Goal: Task Accomplishment & Management: Manage account settings

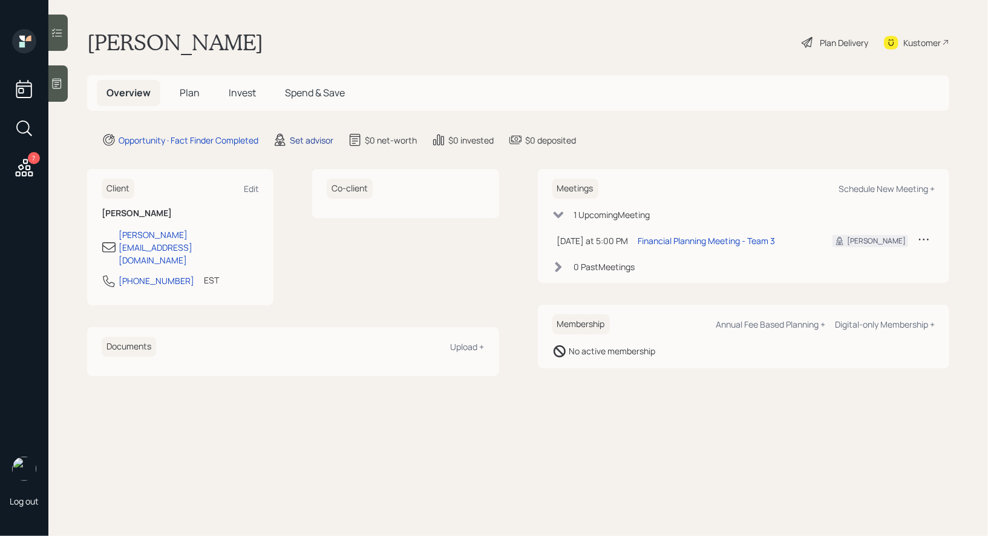
click at [315, 140] on div "Set advisor" at bounding box center [312, 140] width 44 height 13
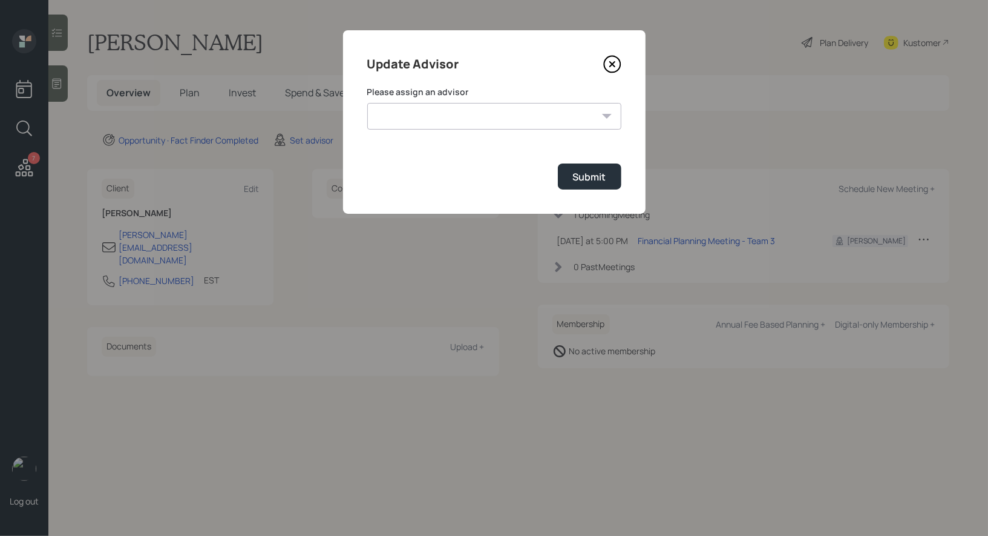
click at [525, 105] on select "[PERSON_NAME] [PERSON_NAME] [PERSON_NAME] End [PERSON_NAME] [PERSON_NAME] [PERS…" at bounding box center [494, 116] width 254 height 27
select select "8b79112e-3cfb-44f9-89e7-15267fe946c1"
click at [367, 103] on select "[PERSON_NAME] [PERSON_NAME] [PERSON_NAME] End [PERSON_NAME] [PERSON_NAME] [PERS…" at bounding box center [494, 116] width 254 height 27
click at [583, 179] on div "Submit" at bounding box center [589, 176] width 33 height 13
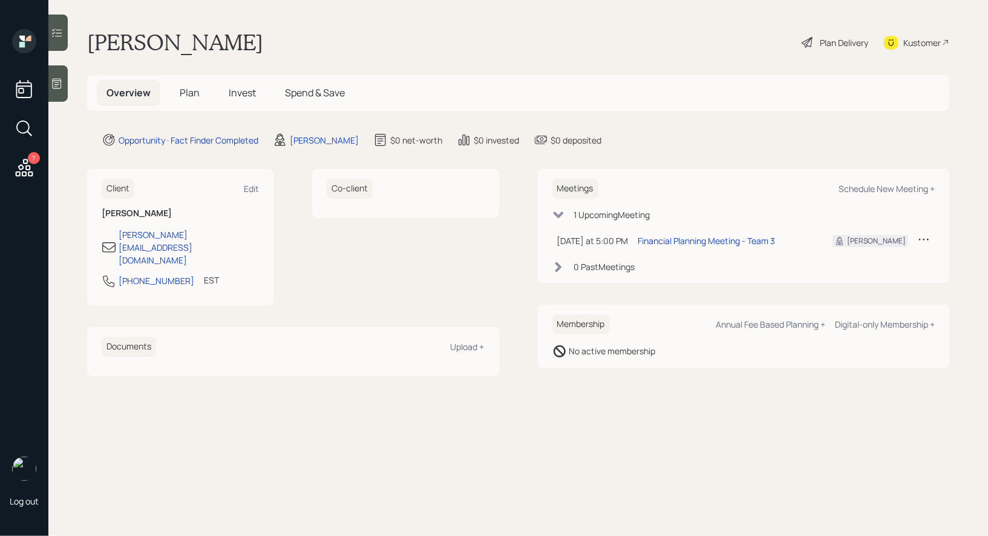
click at [59, 77] on icon at bounding box center [57, 83] width 12 height 12
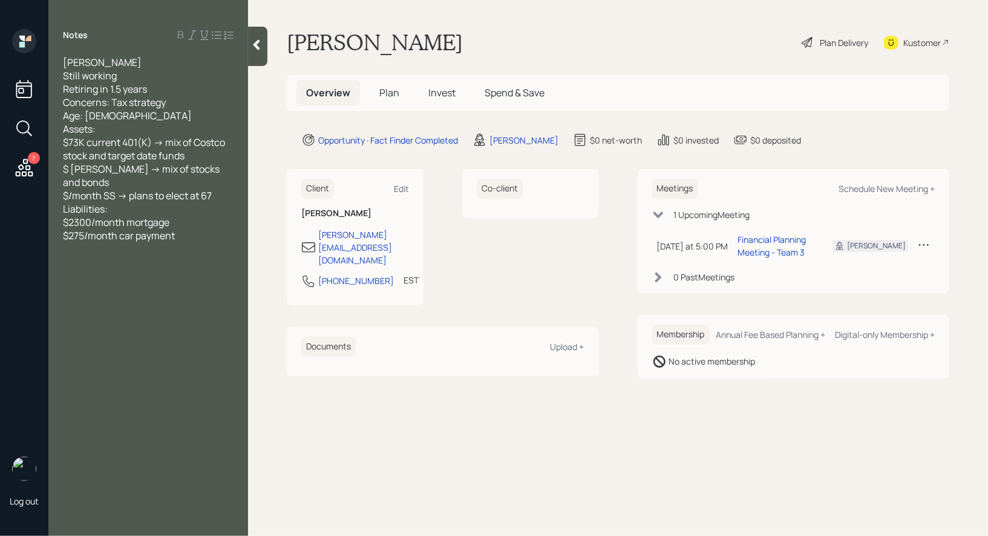
click at [393, 90] on span "Plan" at bounding box center [389, 92] width 20 height 13
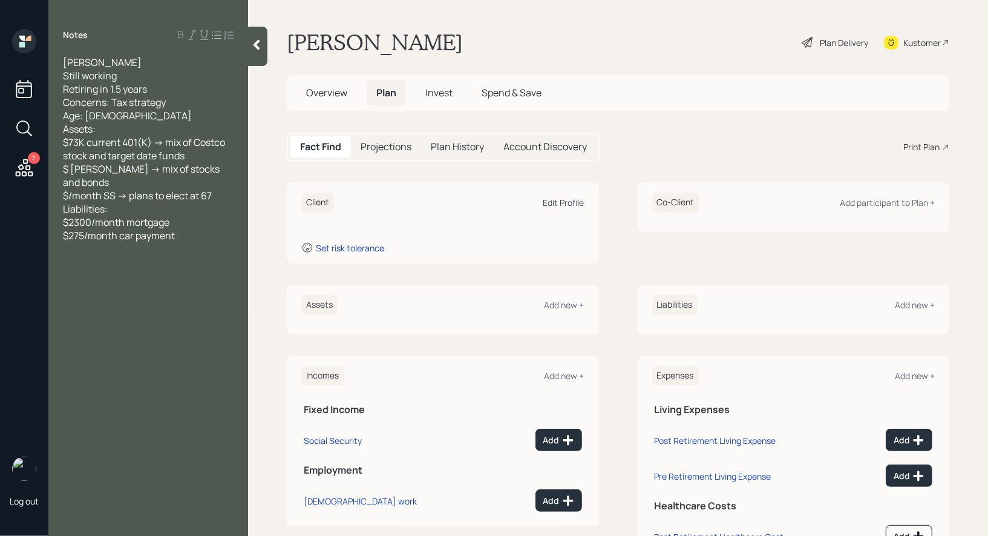
click at [576, 202] on div "Edit Profile" at bounding box center [563, 202] width 41 height 11
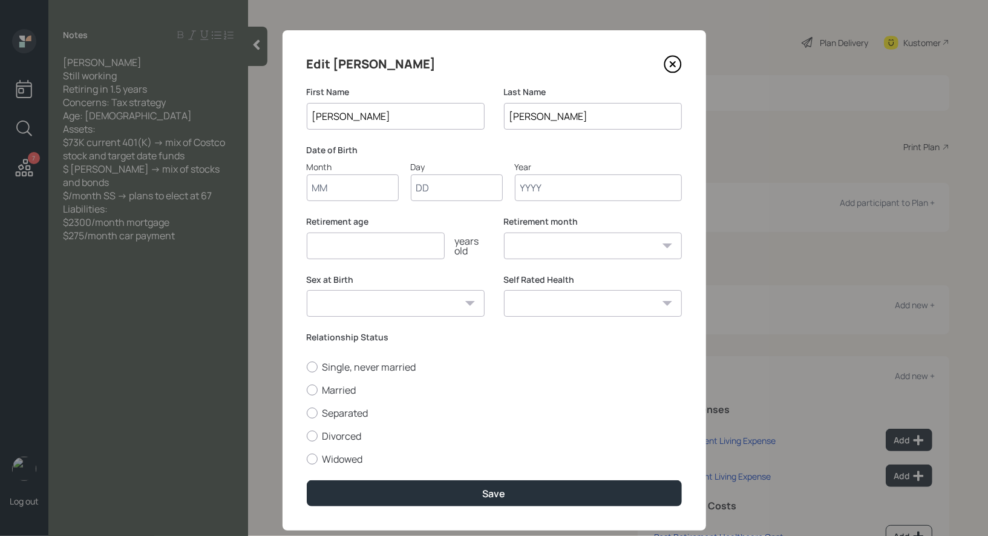
click at [355, 183] on input "Month" at bounding box center [353, 187] width 92 height 27
type input "01"
type input "1962"
select select "1"
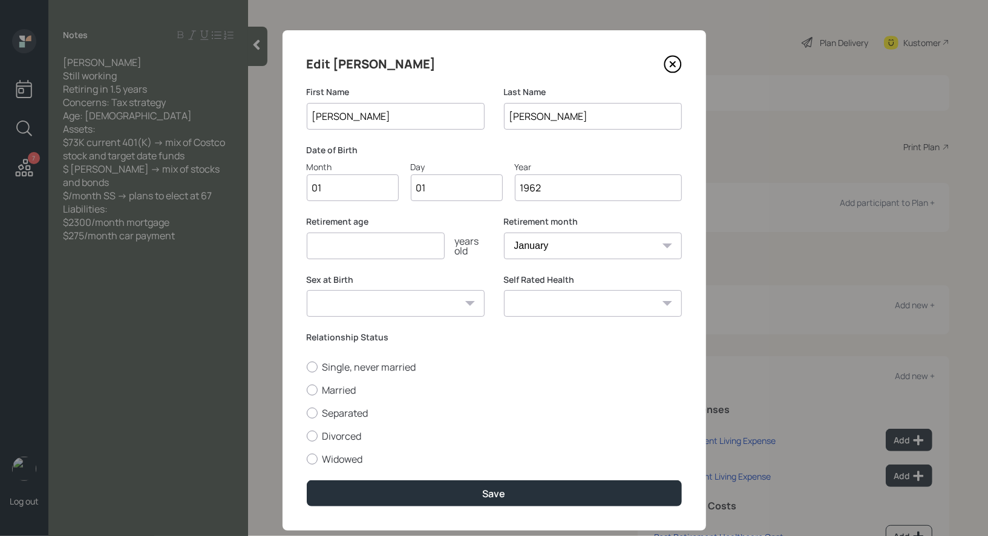
type input "1962"
click at [350, 245] on input "number" at bounding box center [376, 245] width 138 height 27
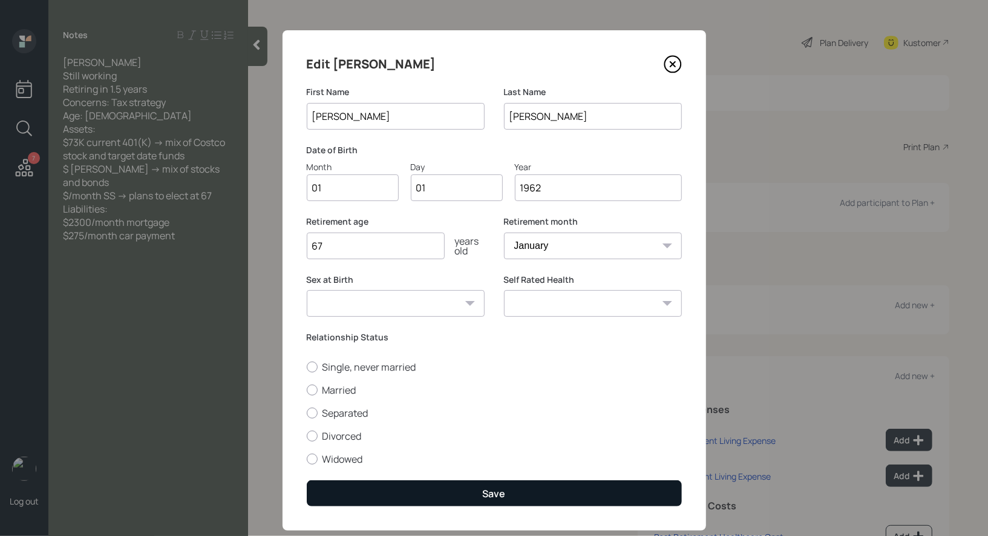
type input "67"
click at [397, 487] on button "Save" at bounding box center [494, 493] width 375 height 26
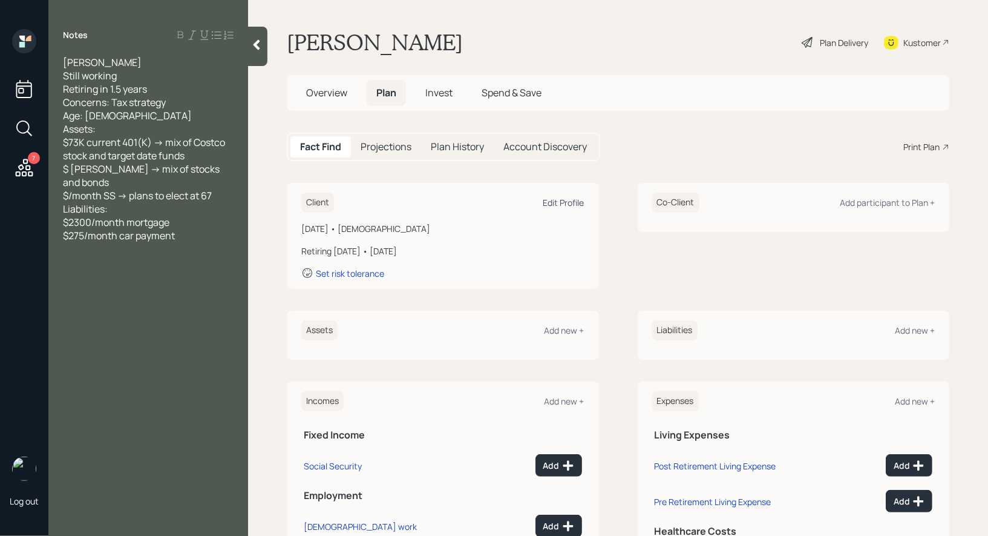
click at [574, 197] on div "Edit Profile" at bounding box center [563, 202] width 41 height 11
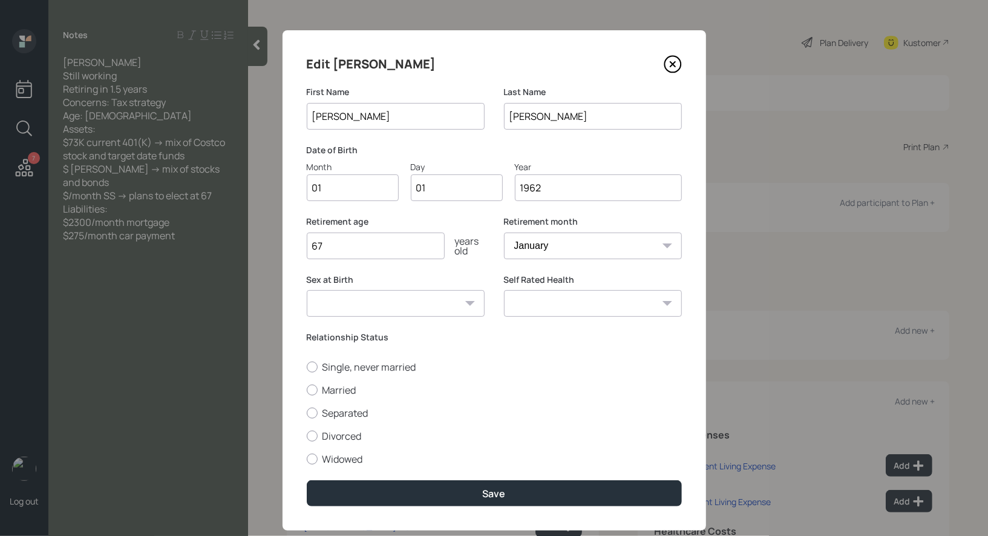
click at [577, 188] on input "1962" at bounding box center [598, 187] width 167 height 27
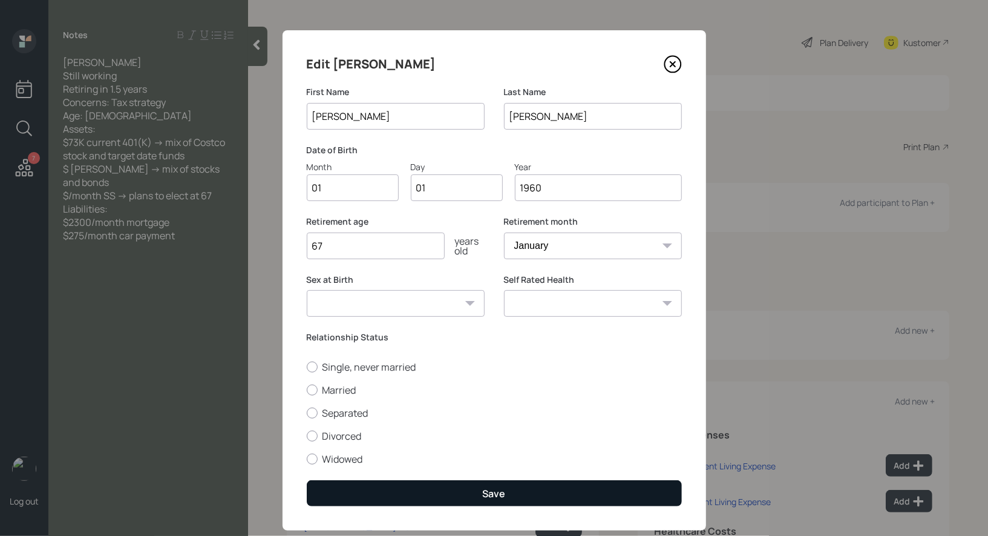
type input "1960"
click at [496, 496] on div "Save" at bounding box center [494, 493] width 23 height 13
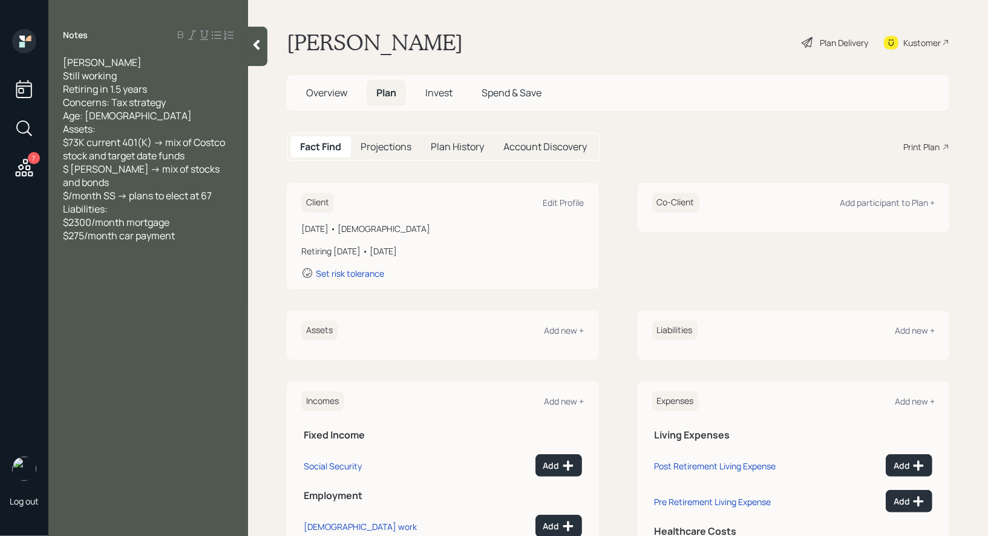
click at [556, 336] on div "Assets Add new +" at bounding box center [442, 330] width 283 height 20
click at [561, 333] on div "Add new +" at bounding box center [565, 329] width 40 height 11
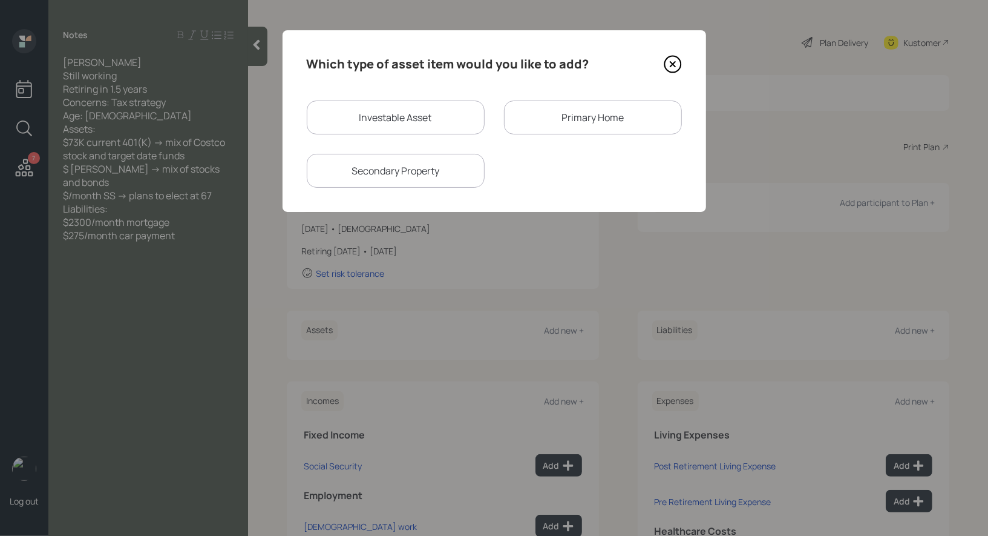
click at [436, 109] on div "Investable Asset" at bounding box center [396, 117] width 178 height 34
select select "taxable"
select select "balanced"
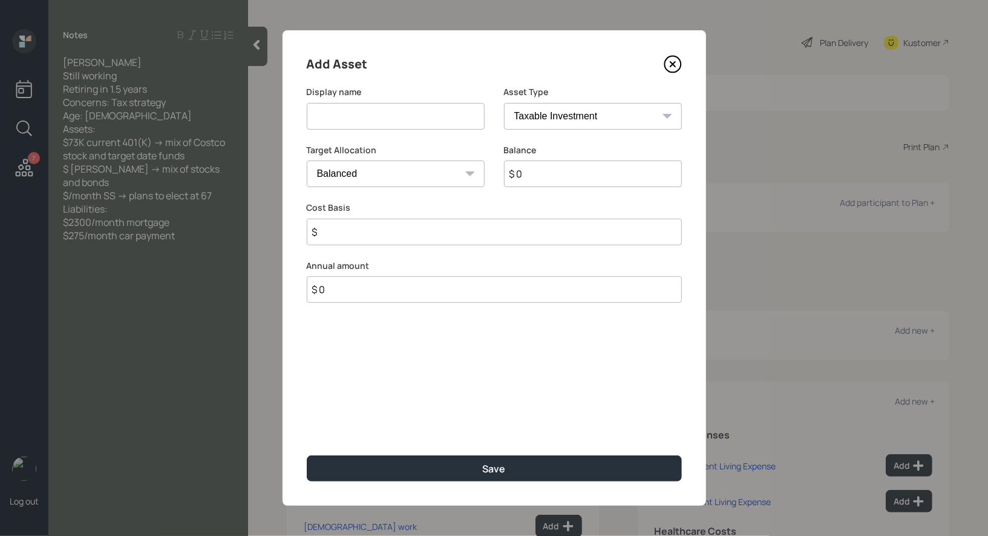
click at [416, 123] on input at bounding box center [396, 116] width 178 height 27
type input "Current 401k"
click at [551, 123] on select "SEP [PERSON_NAME] IRA 401(k) [PERSON_NAME] 401(k) 403(b) [PERSON_NAME] 403(b) 4…" at bounding box center [593, 116] width 178 height 27
select select "company_sponsored"
click at [504, 103] on select "SEP [PERSON_NAME] IRA 401(k) [PERSON_NAME] 401(k) 403(b) [PERSON_NAME] 403(b) 4…" at bounding box center [593, 116] width 178 height 27
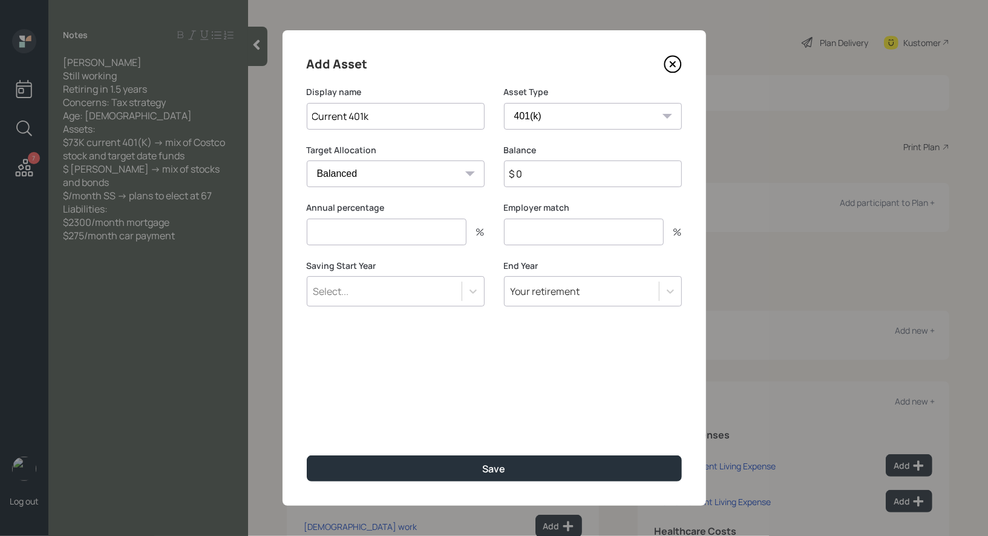
click at [529, 178] on input "$ 0" at bounding box center [593, 173] width 178 height 27
type input "$ 73,000"
click at [436, 225] on input "number" at bounding box center [387, 231] width 160 height 27
type input "0"
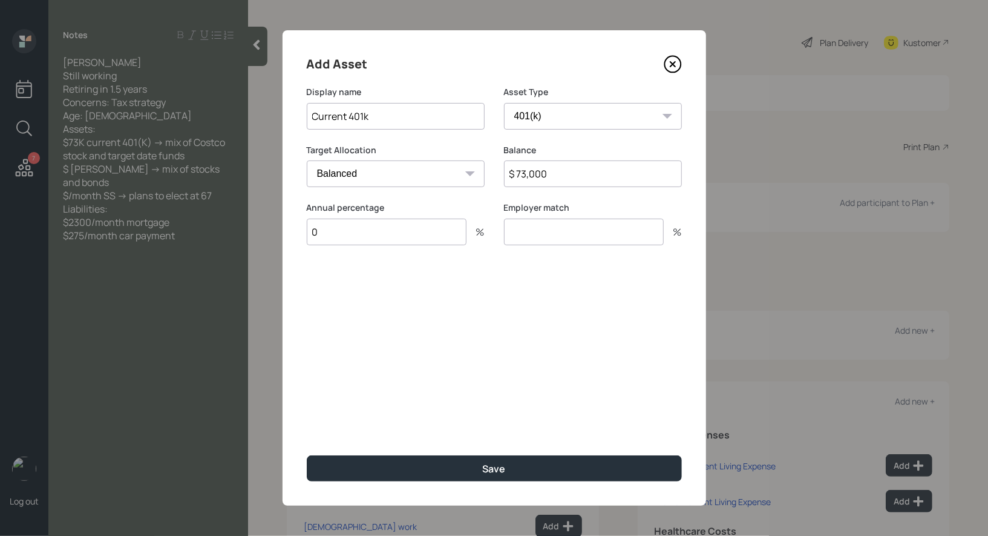
click at [556, 235] on input "number" at bounding box center [584, 231] width 160 height 27
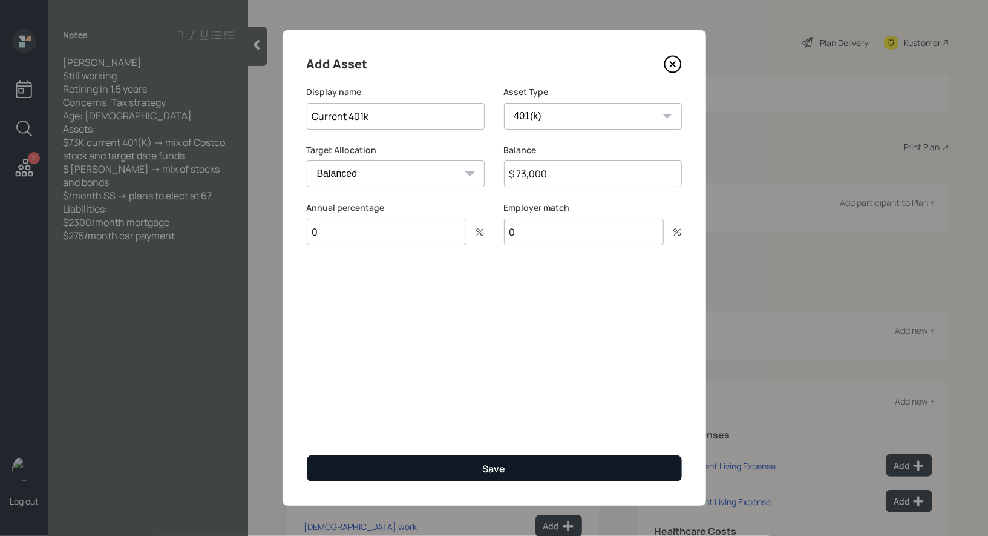
type input "0"
click at [470, 467] on button "Save" at bounding box center [494, 468] width 375 height 26
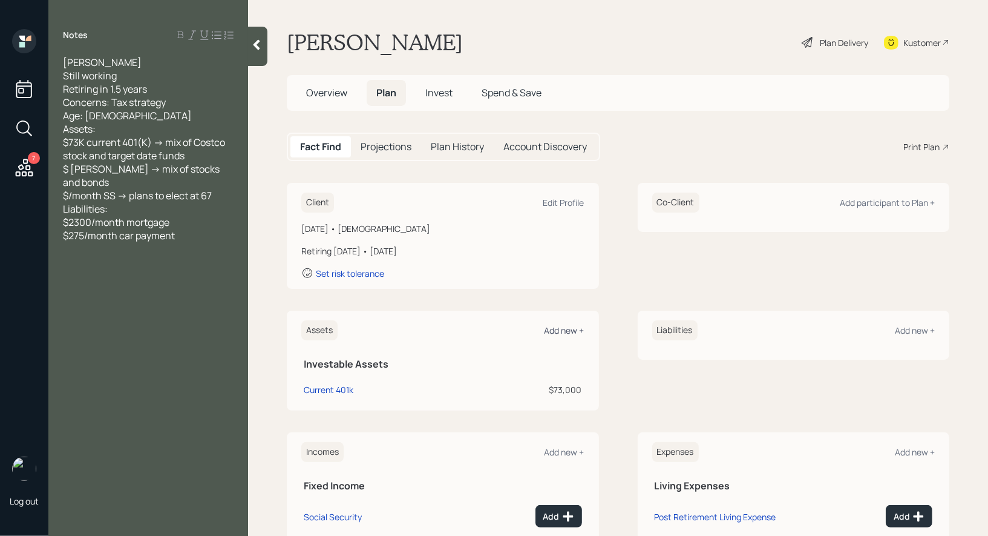
click at [562, 326] on div "Add new +" at bounding box center [565, 329] width 40 height 11
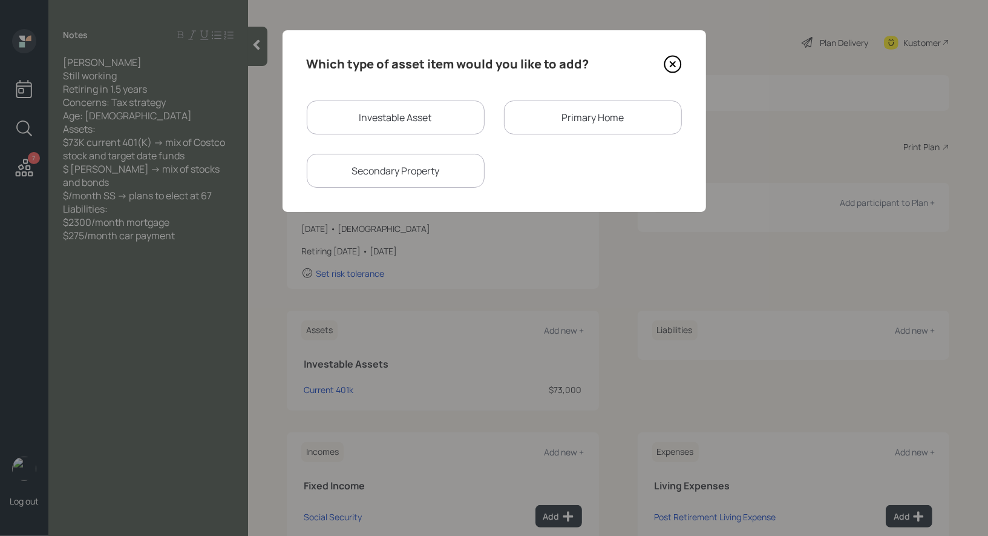
click at [442, 110] on div "Investable Asset" at bounding box center [396, 117] width 178 height 34
select select "taxable"
select select "balanced"
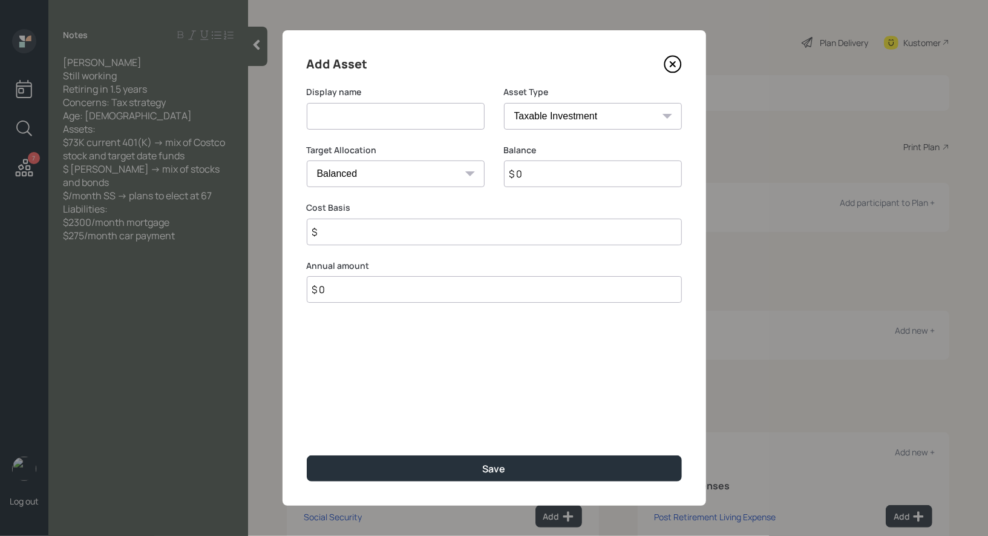
click at [439, 120] on input at bounding box center [396, 116] width 178 height 27
type input "[PERSON_NAME]"
click at [611, 116] on select "SEP [PERSON_NAME] IRA 401(k) [PERSON_NAME] 401(k) 403(b) [PERSON_NAME] 403(b) 4…" at bounding box center [593, 116] width 178 height 27
select select "roth_ira"
click at [504, 103] on select "SEP [PERSON_NAME] IRA 401(k) [PERSON_NAME] 401(k) 403(b) [PERSON_NAME] 403(b) 4…" at bounding box center [593, 116] width 178 height 27
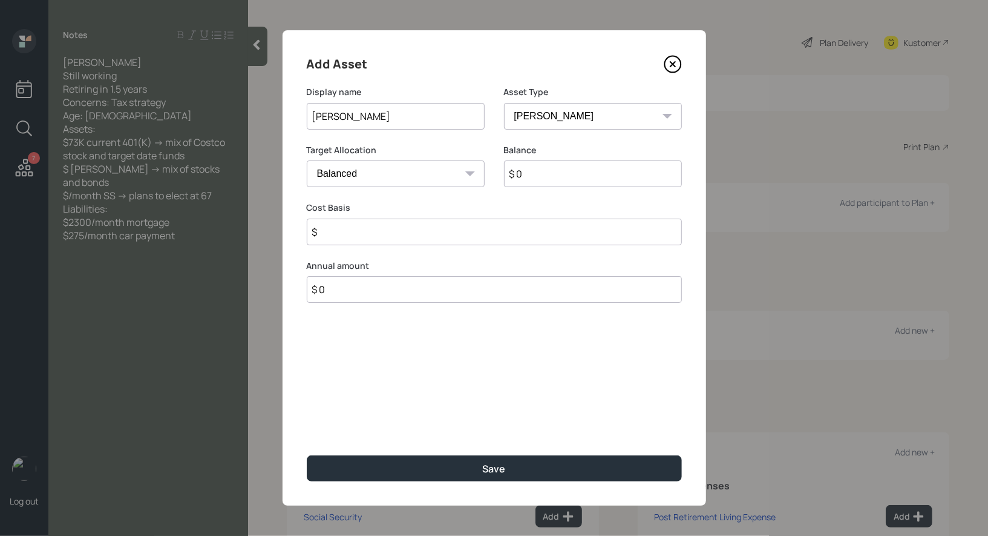
type input "$"
click at [526, 172] on input "$ 0" at bounding box center [593, 173] width 178 height 27
type input "$ 1"
click at [470, 234] on input "$" at bounding box center [494, 231] width 375 height 27
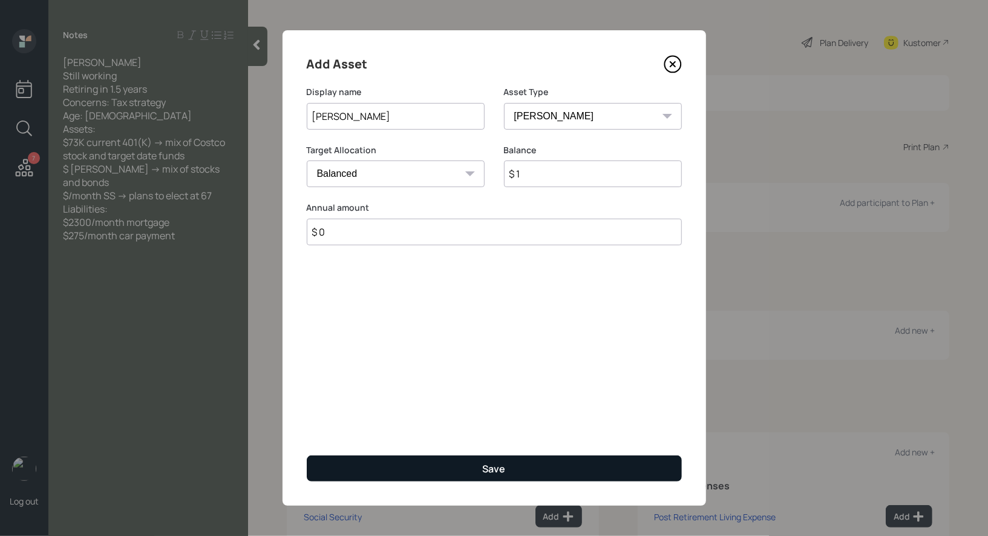
type input "$ 0"
click at [432, 465] on button "Save" at bounding box center [494, 468] width 375 height 26
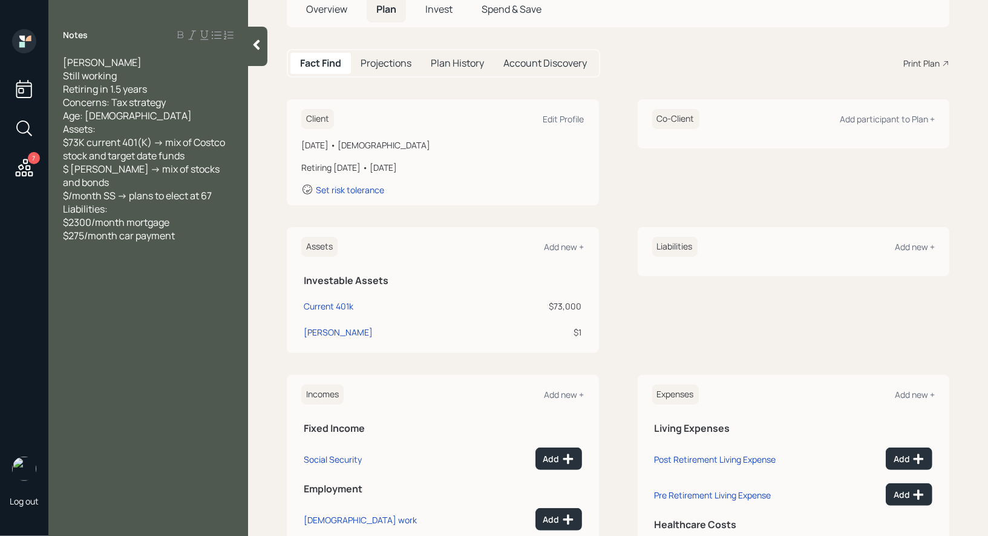
scroll to position [82, 0]
click at [565, 459] on icon at bounding box center [568, 460] width 10 height 10
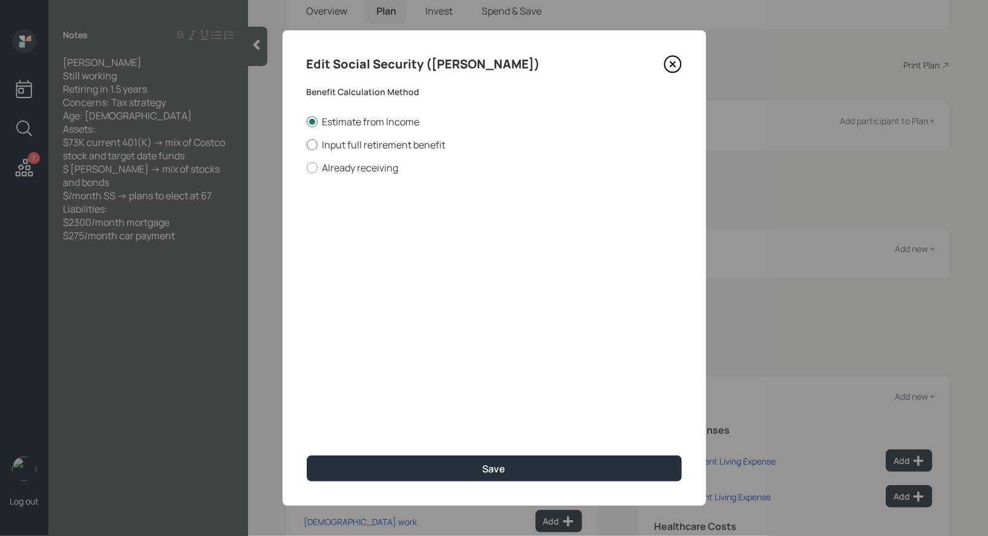
click at [313, 145] on div at bounding box center [312, 144] width 11 height 11
click at [307, 145] on input "Input full retirement benefit" at bounding box center [306, 144] width 1 height 1
radio input "true"
click at [348, 234] on div "[PERSON_NAME] $ Note: This should be the benefit at full retirement age to ensu…" at bounding box center [494, 223] width 375 height 69
click at [341, 220] on input "$" at bounding box center [494, 218] width 375 height 27
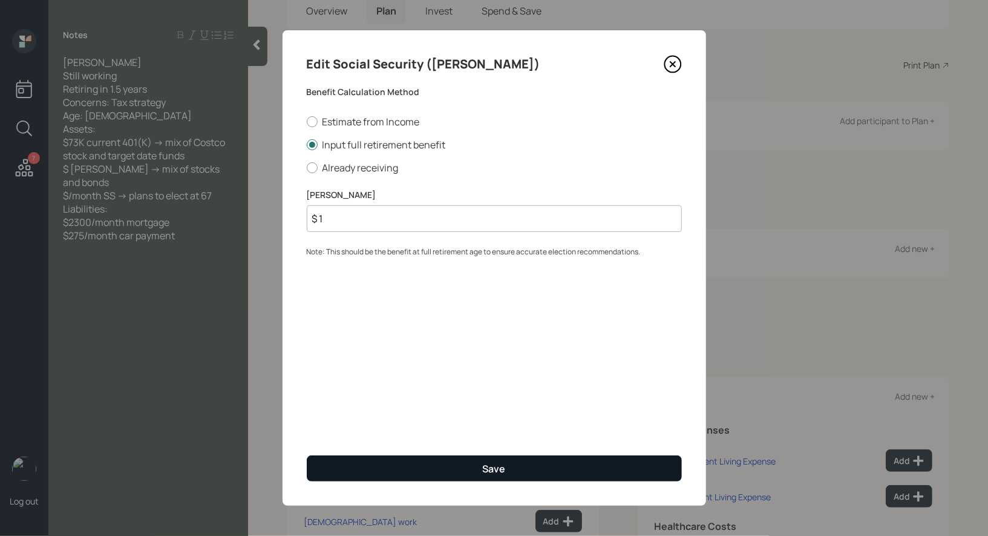
type input "$ 1"
click at [395, 468] on button "Save" at bounding box center [494, 468] width 375 height 26
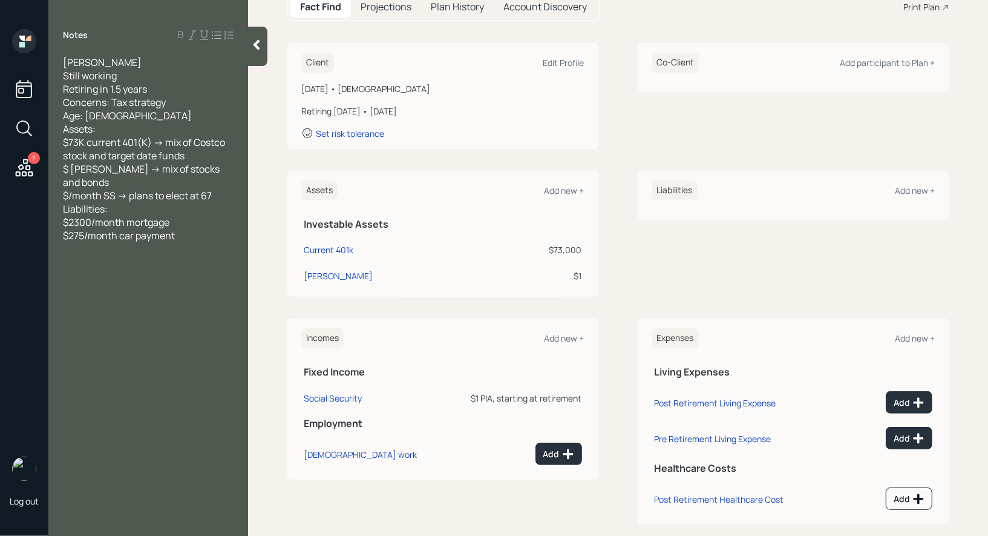
scroll to position [155, 0]
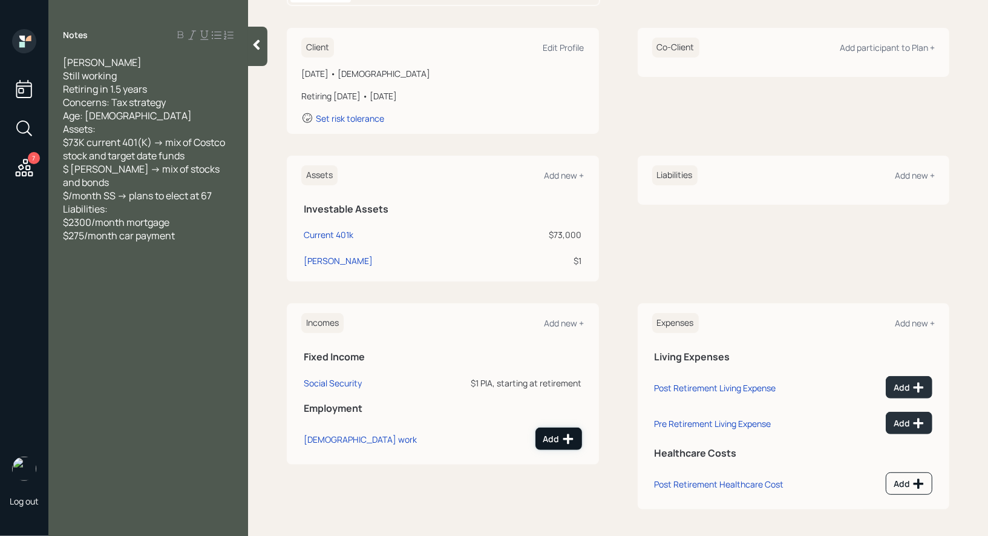
click at [560, 439] on div "Add" at bounding box center [558, 439] width 31 height 12
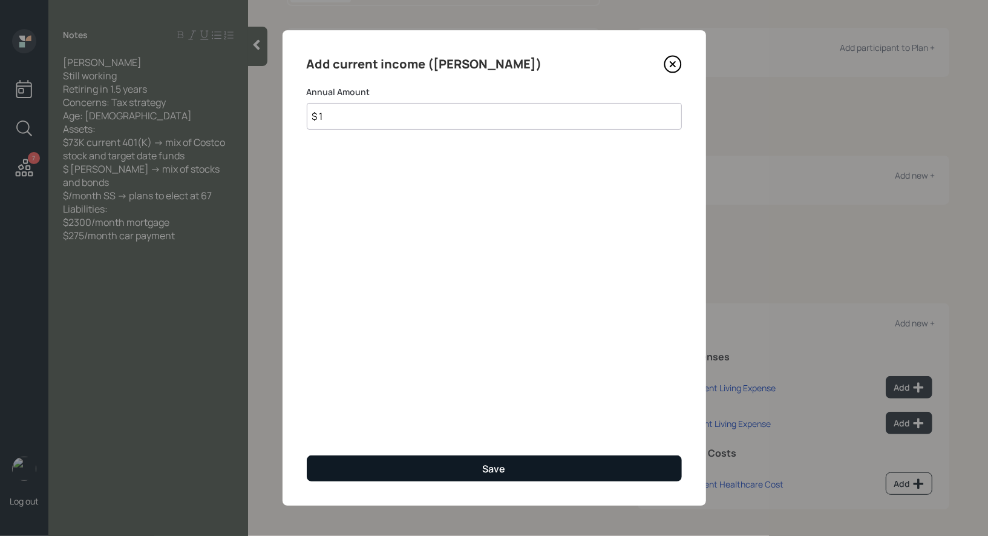
type input "$ 1"
click at [520, 469] on button "Save" at bounding box center [494, 468] width 375 height 26
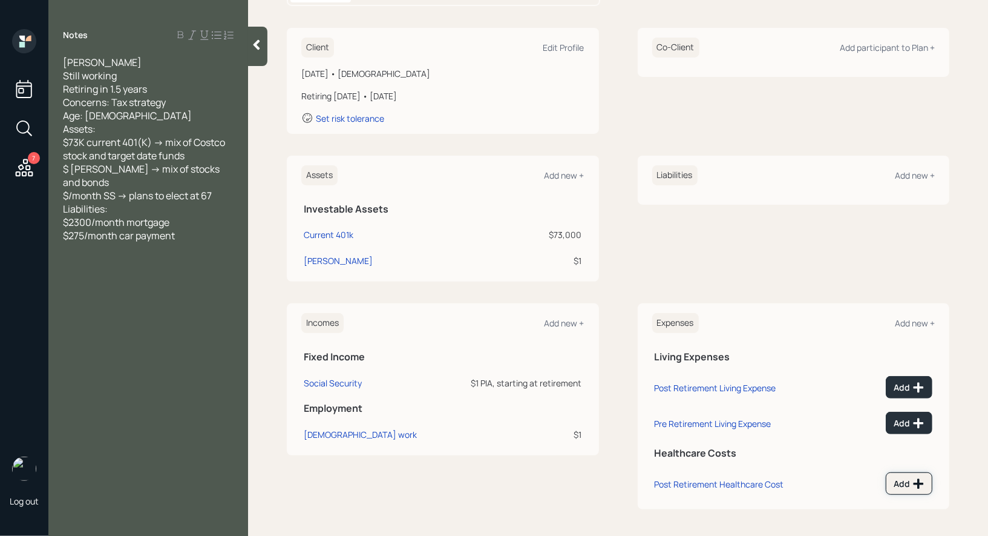
click at [915, 481] on icon at bounding box center [919, 484] width 10 height 10
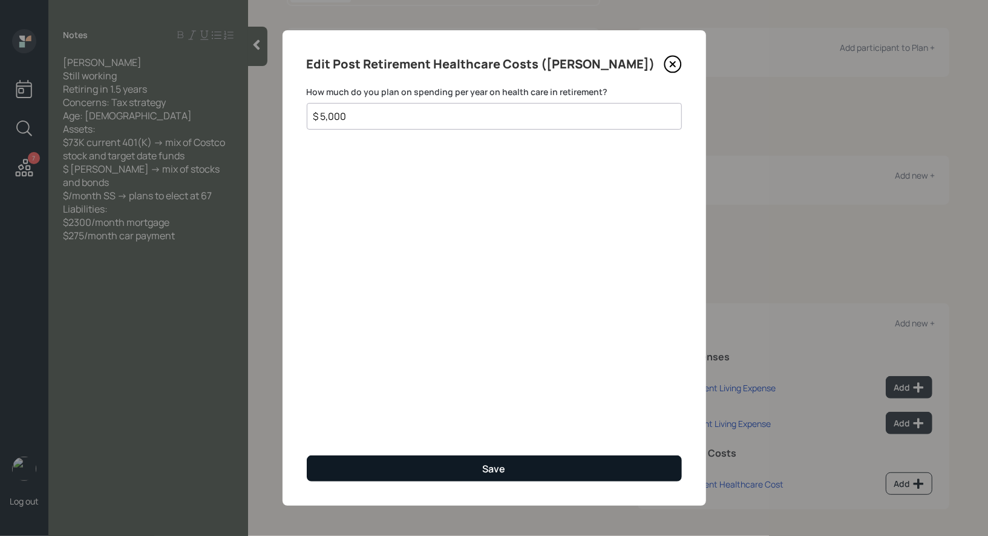
type input "$ 5,000"
click at [508, 463] on button "Save" at bounding box center [494, 468] width 375 height 26
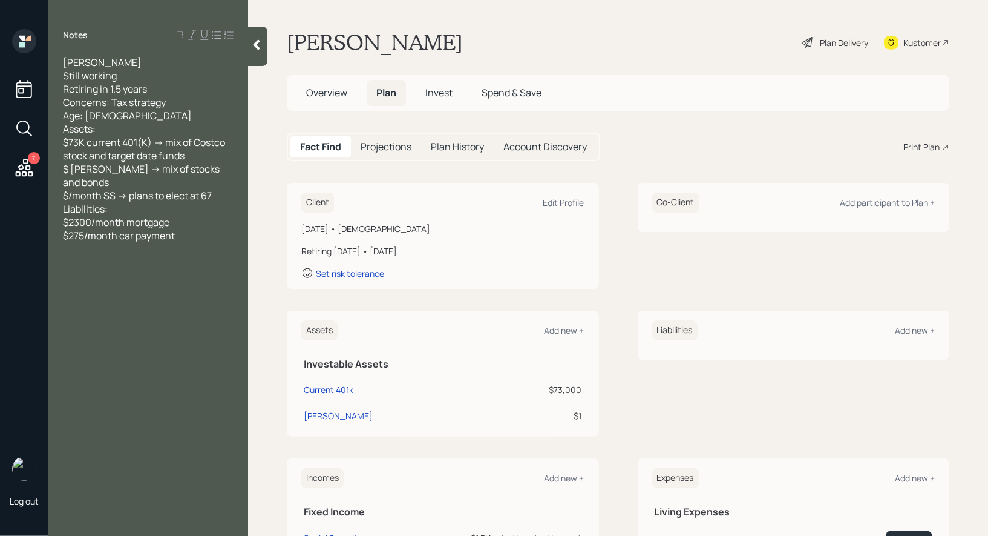
click at [847, 41] on div "Plan Delivery" at bounding box center [844, 42] width 48 height 13
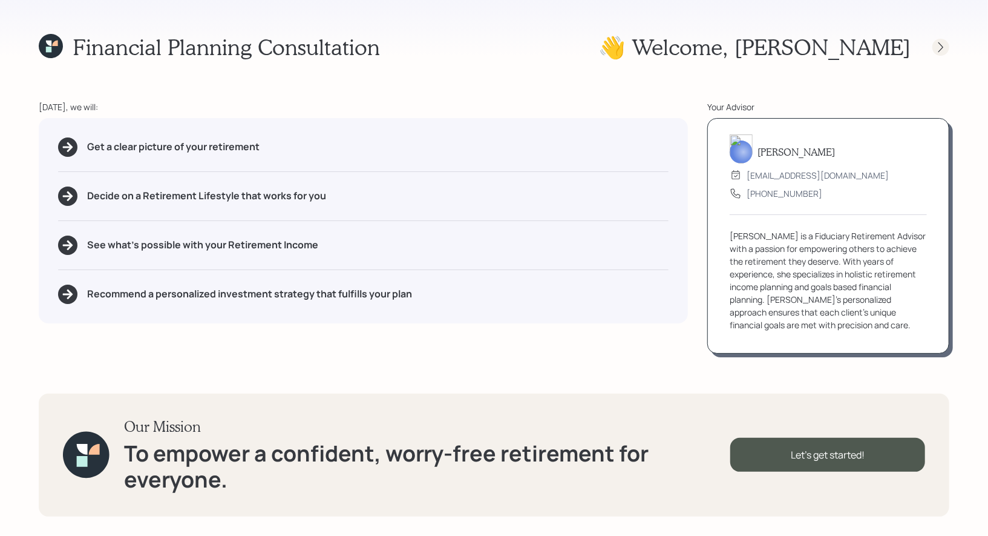
click at [940, 48] on icon at bounding box center [941, 47] width 12 height 12
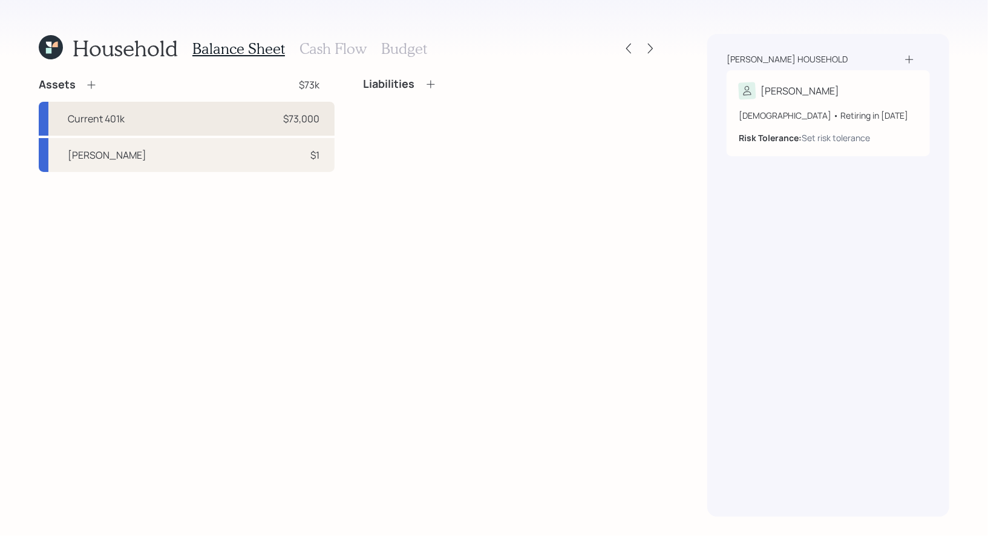
click at [210, 119] on div "Current 401k $73,000" at bounding box center [187, 119] width 296 height 34
select select "company_sponsored"
select select "balanced"
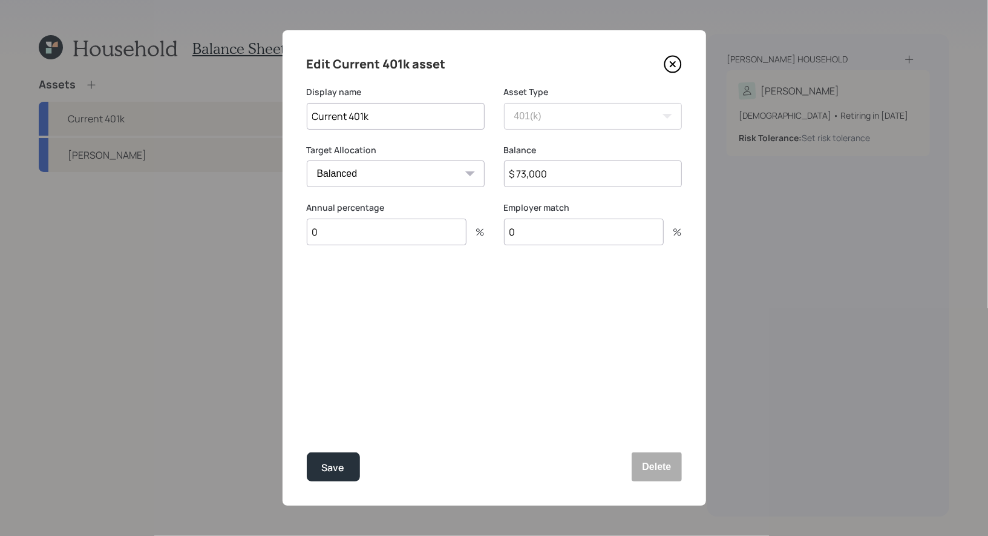
click at [332, 233] on input "0" at bounding box center [387, 231] width 160 height 27
type input "27"
click at [333, 294] on div "Select..." at bounding box center [332, 290] width 36 height 13
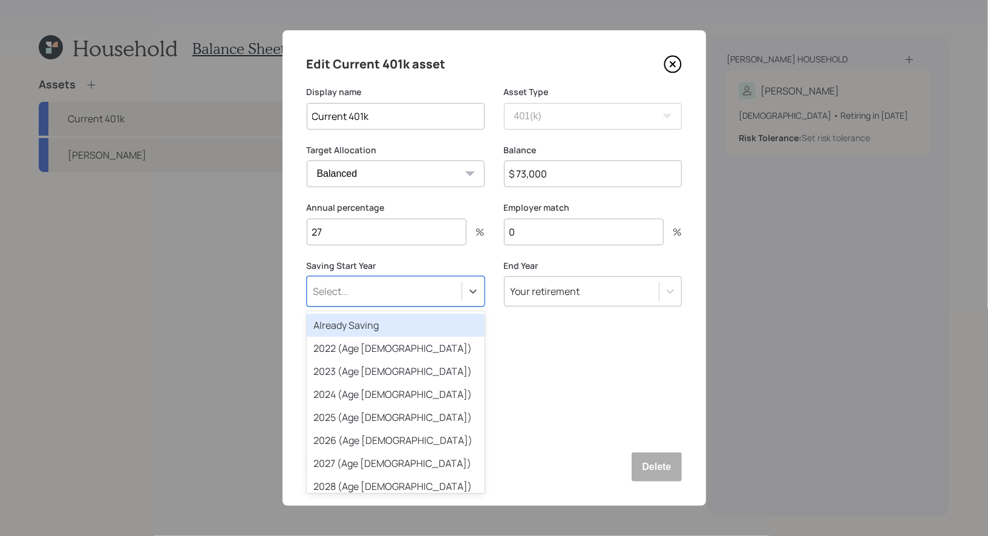
click at [333, 324] on div "Already Saving" at bounding box center [396, 325] width 178 height 23
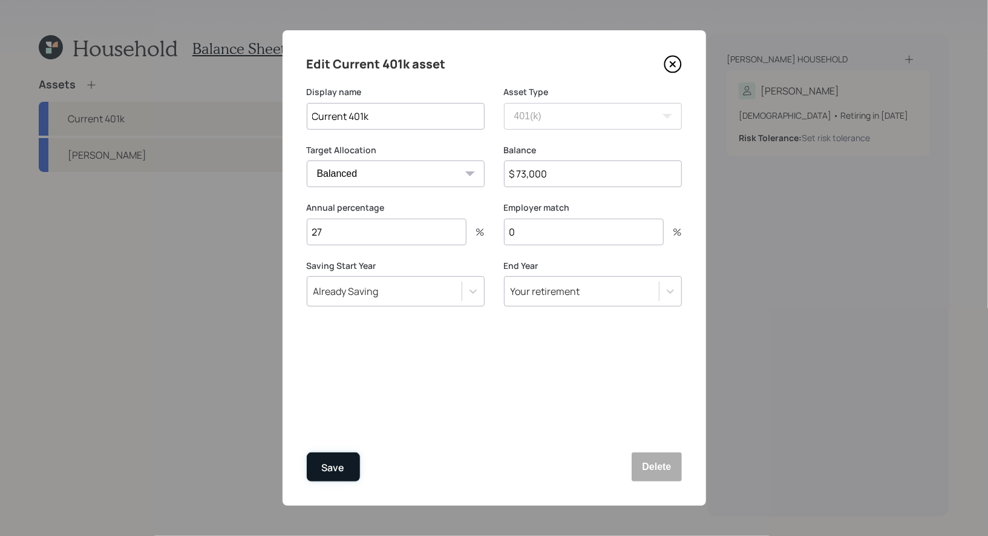
click at [346, 467] on button "Save" at bounding box center [333, 466] width 53 height 29
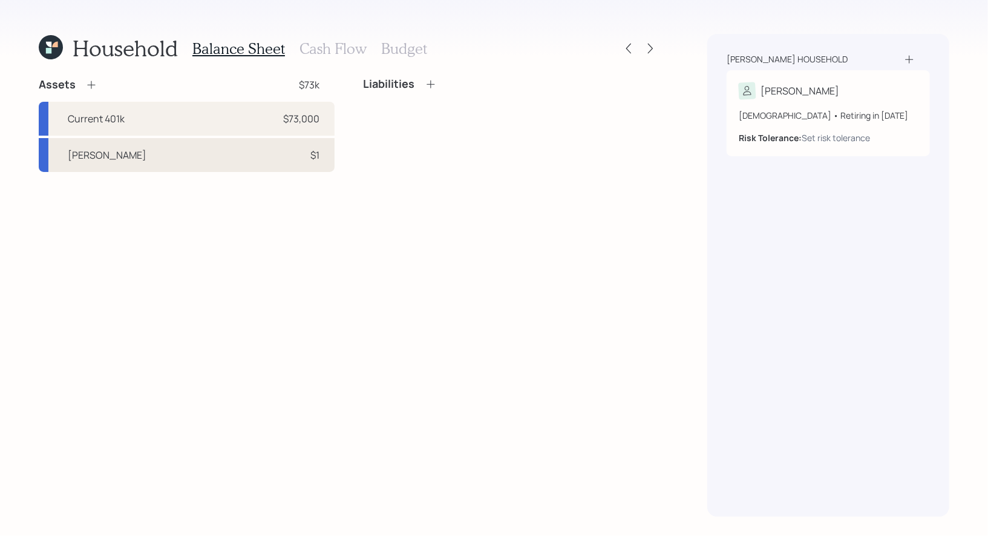
click at [254, 146] on div "[PERSON_NAME] $1" at bounding box center [187, 155] width 296 height 34
select select "roth_ira"
select select "balanced"
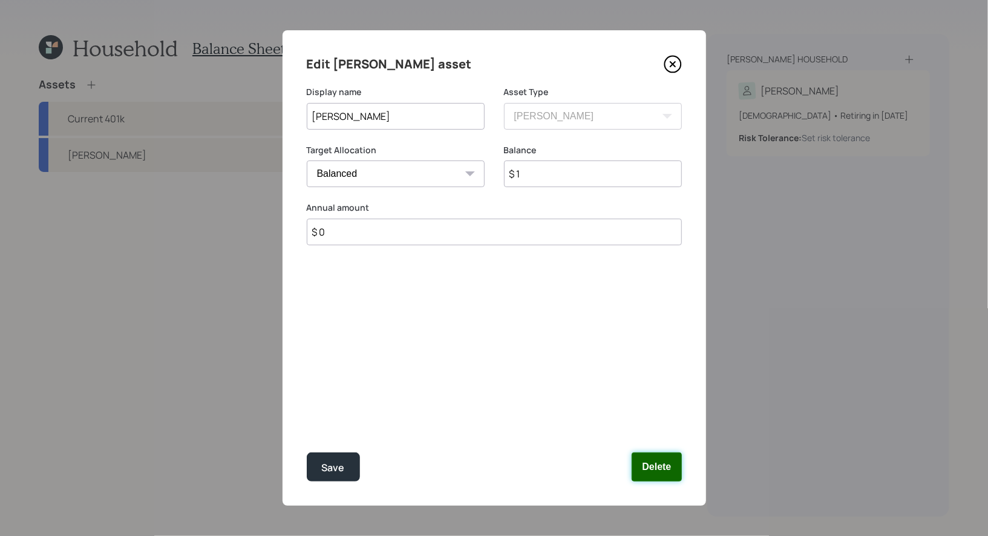
click at [671, 473] on button "Delete" at bounding box center [657, 466] width 50 height 29
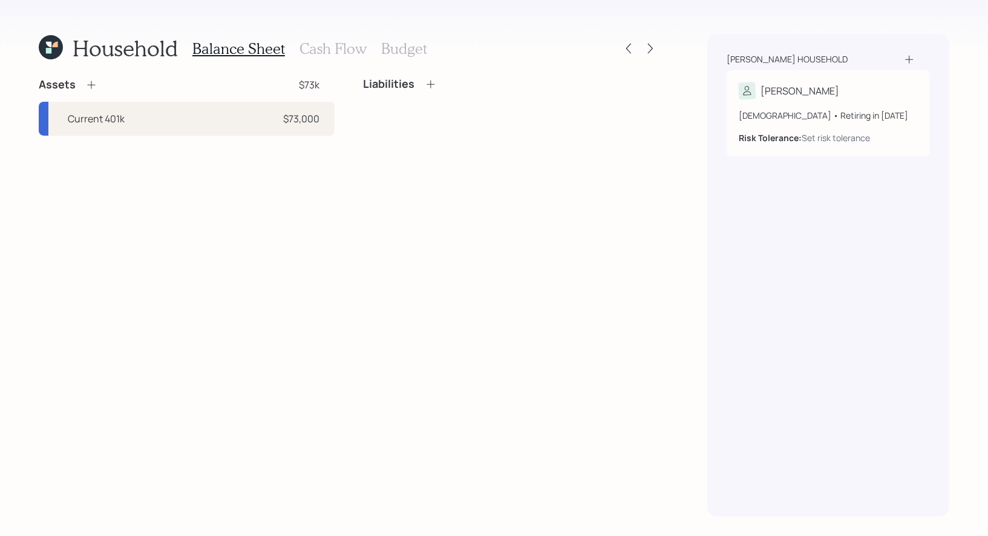
click at [91, 81] on icon at bounding box center [91, 85] width 12 height 12
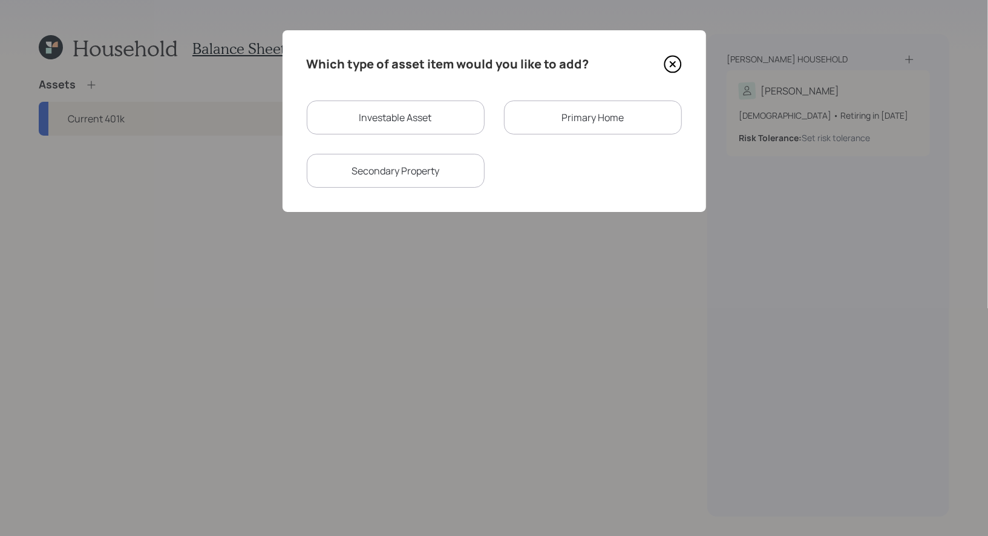
click at [383, 120] on div "Investable Asset" at bounding box center [396, 117] width 178 height 34
select select "taxable"
select select "balanced"
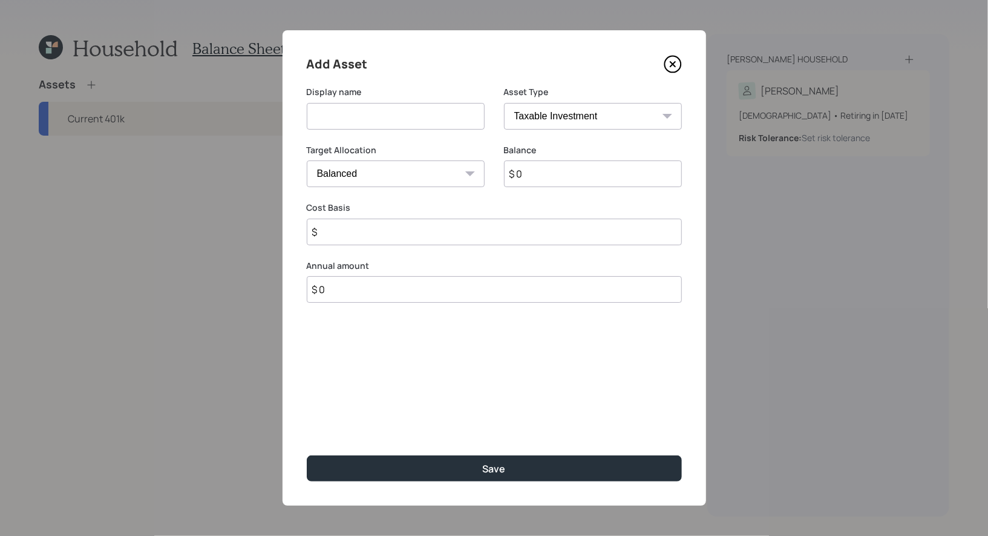
click at [392, 119] on input at bounding box center [396, 116] width 178 height 27
type input "Savings"
click at [436, 167] on select "Cash Conservative Balanced Aggressive" at bounding box center [396, 173] width 178 height 27
select select "uninvested"
click at [307, 160] on select "Cash Conservative Balanced Aggressive" at bounding box center [396, 173] width 178 height 27
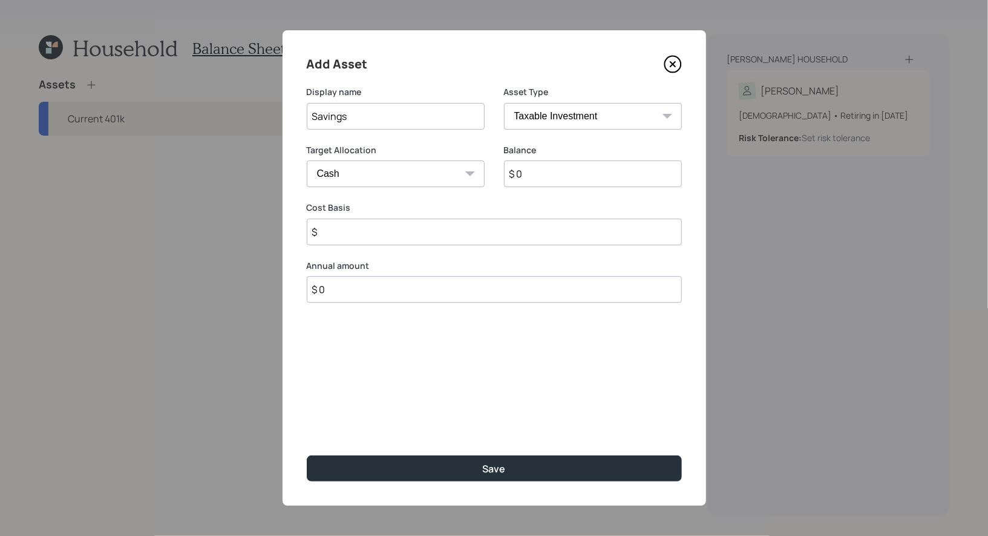
click at [384, 237] on input "$" at bounding box center [494, 231] width 375 height 27
type input "$ 10,000"
click at [556, 181] on input "$ 0" at bounding box center [593, 173] width 178 height 27
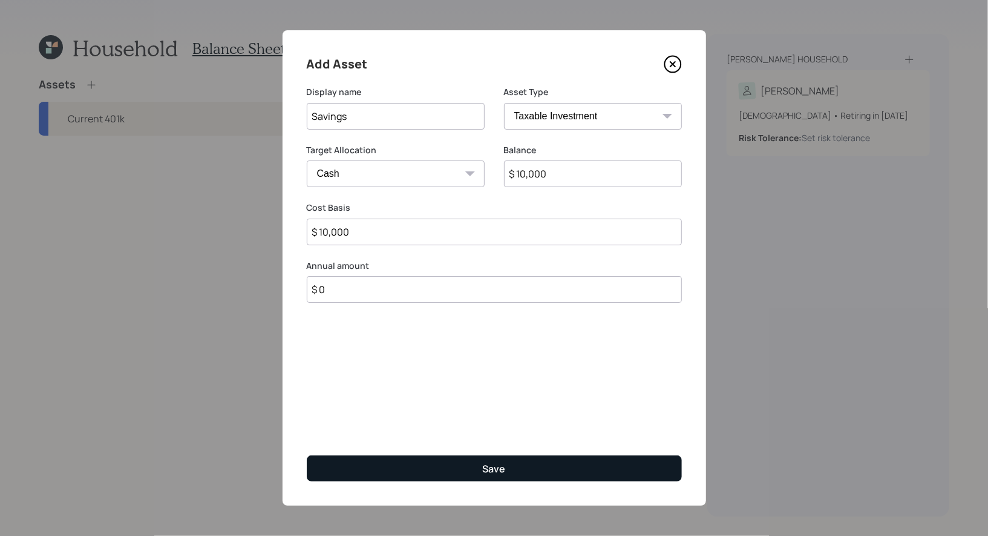
type input "$ 10,000"
click at [407, 465] on button "Save" at bounding box center [494, 468] width 375 height 26
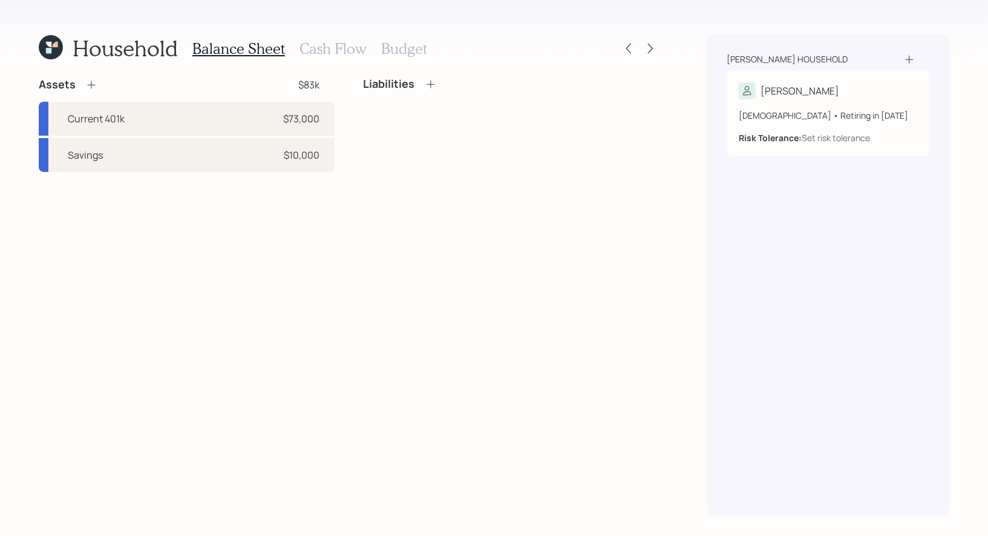
click at [88, 82] on icon at bounding box center [91, 85] width 12 height 12
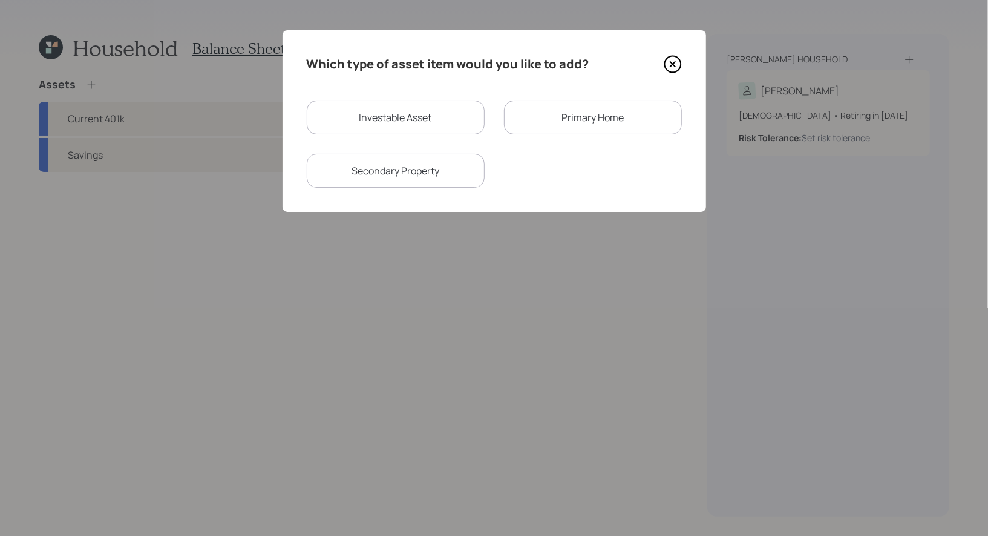
click at [586, 121] on div "Primary Home" at bounding box center [593, 117] width 178 height 34
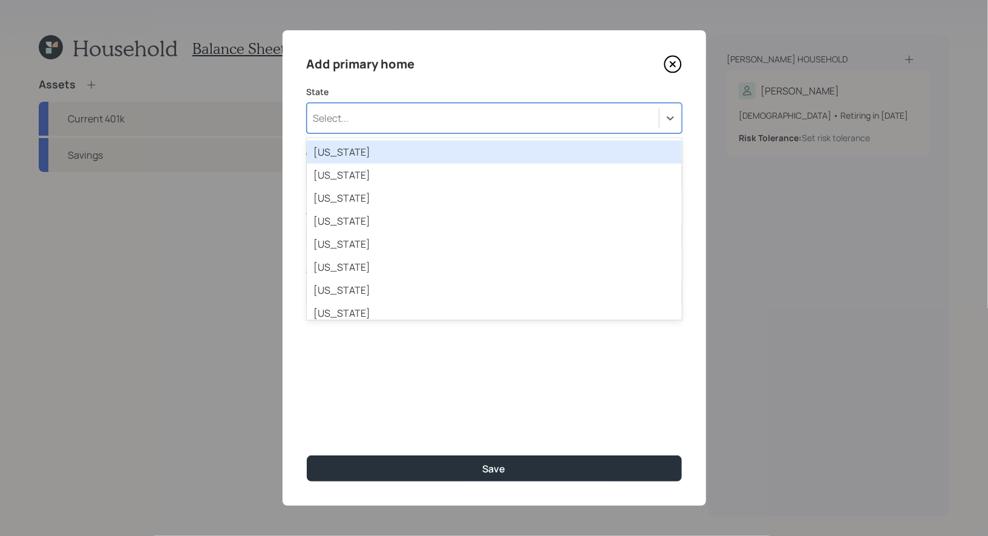
click at [465, 120] on div "Select..." at bounding box center [483, 118] width 352 height 21
type input "g"
click at [449, 151] on div "[US_STATE]" at bounding box center [494, 151] width 375 height 23
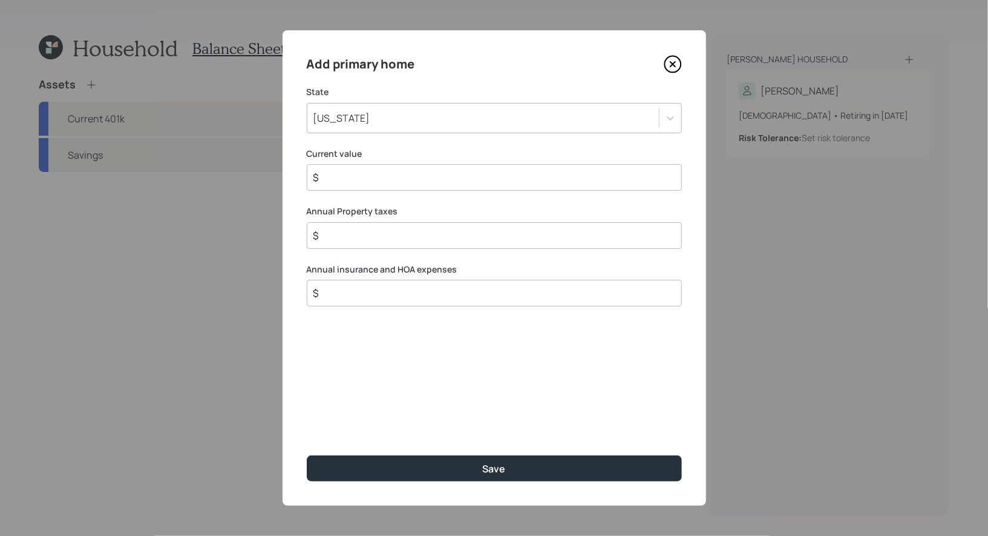
click at [383, 177] on input "$" at bounding box center [489, 177] width 355 height 15
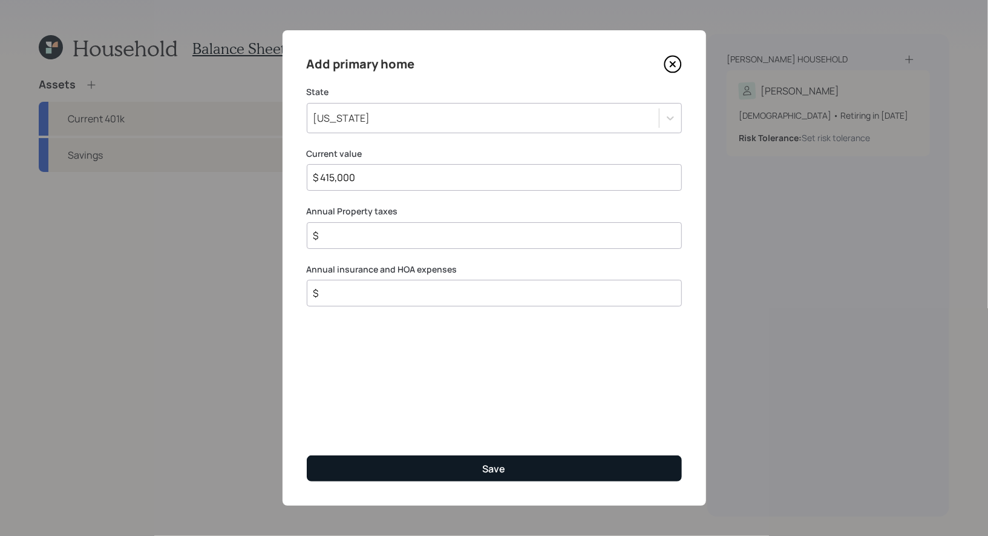
type input "$ 415,000"
click at [421, 466] on button "Save" at bounding box center [494, 468] width 375 height 26
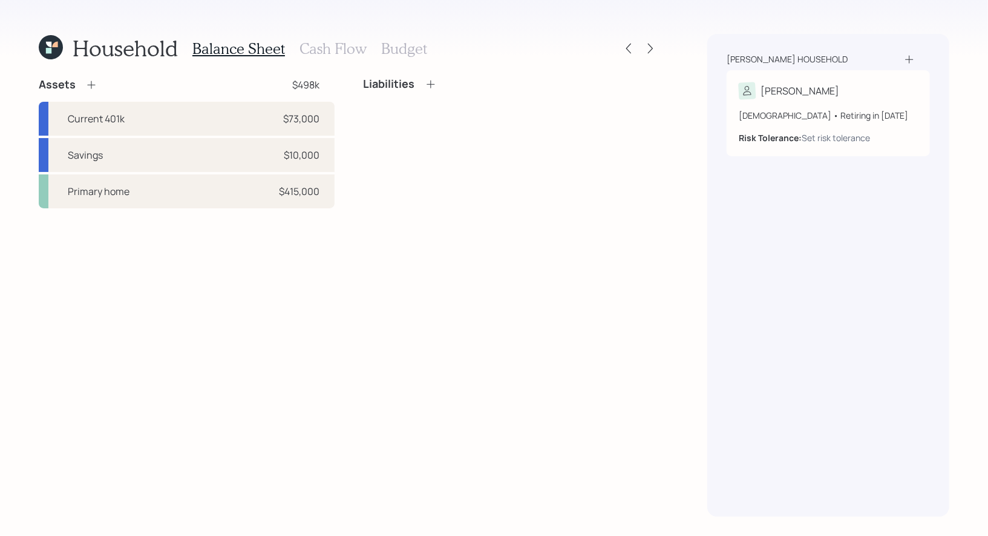
click at [432, 80] on icon at bounding box center [431, 84] width 12 height 12
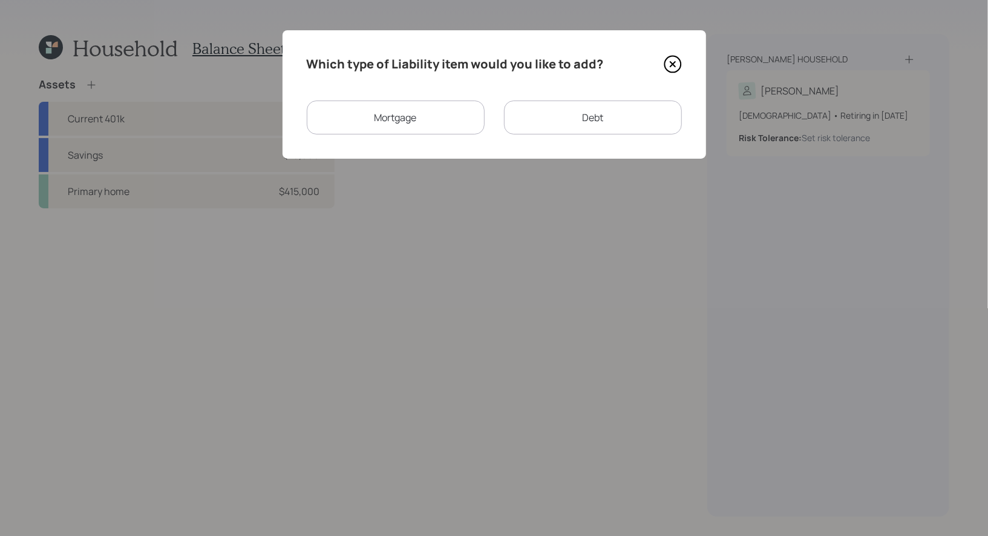
click at [447, 125] on div "Mortgage" at bounding box center [396, 117] width 178 height 34
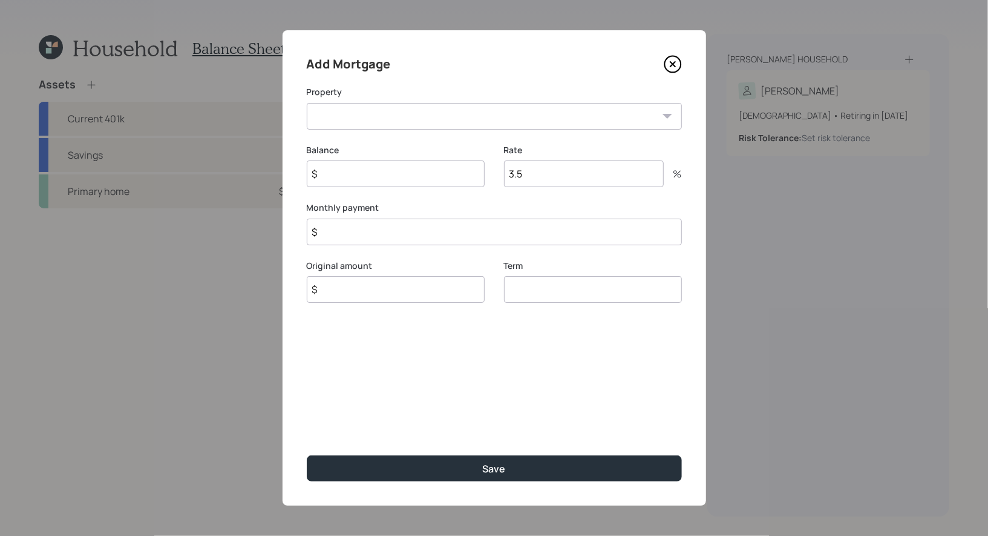
click at [418, 108] on select "GA Primary home" at bounding box center [494, 116] width 375 height 27
select select "1e6be1a1-2aa3-46a6-9099-a99a471ed287"
click at [307, 103] on select "GA Primary home" at bounding box center [494, 116] width 375 height 27
click at [398, 177] on input "$" at bounding box center [396, 173] width 178 height 27
type input "$ 318,000"
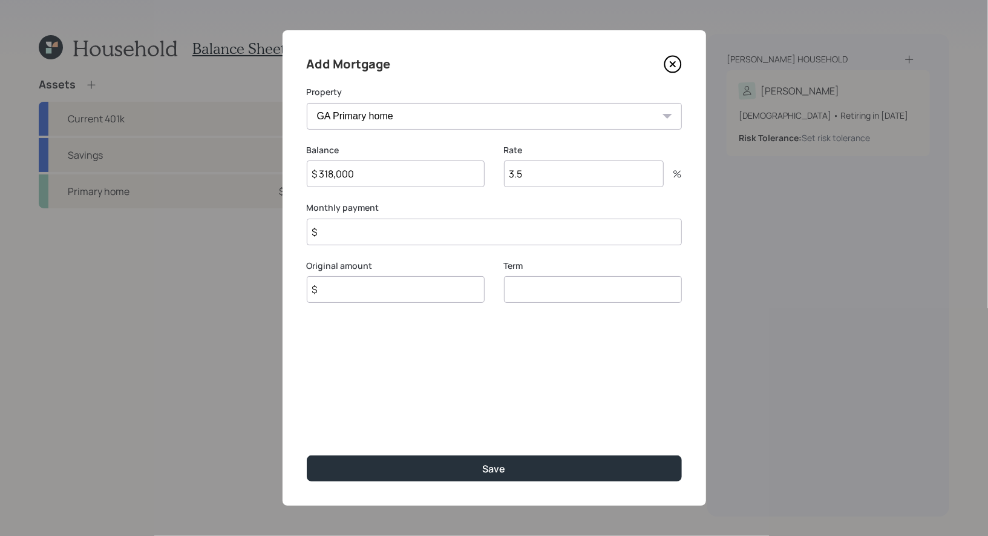
click at [349, 293] on input "$" at bounding box center [396, 289] width 178 height 27
type input "$ 318,000"
click at [341, 231] on input "$" at bounding box center [494, 231] width 375 height 27
type input "$ 2,300"
click at [541, 177] on input "3.5" at bounding box center [584, 173] width 160 height 27
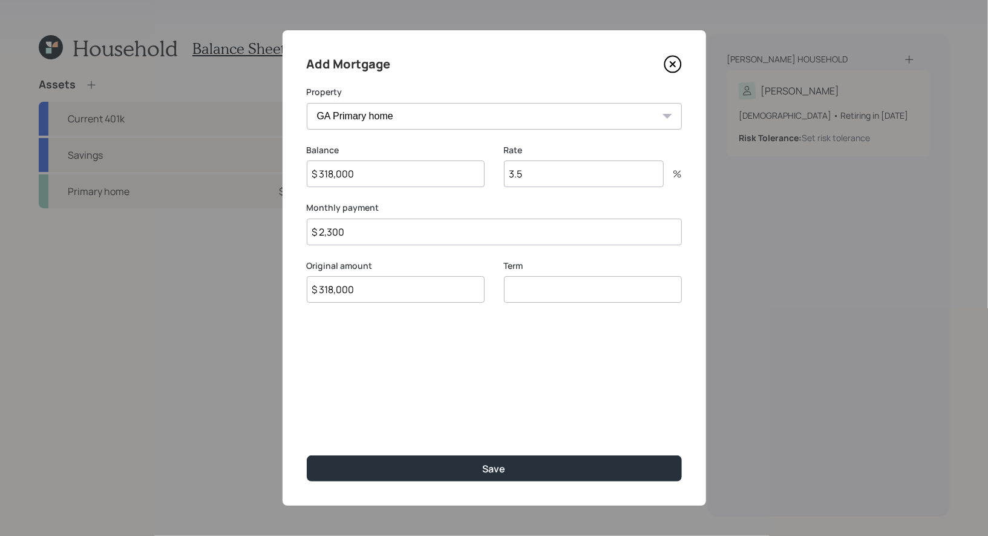
click at [541, 177] on input "3.5" at bounding box center [584, 173] width 160 height 27
type input "5.6"
click at [531, 293] on input "number" at bounding box center [593, 289] width 178 height 27
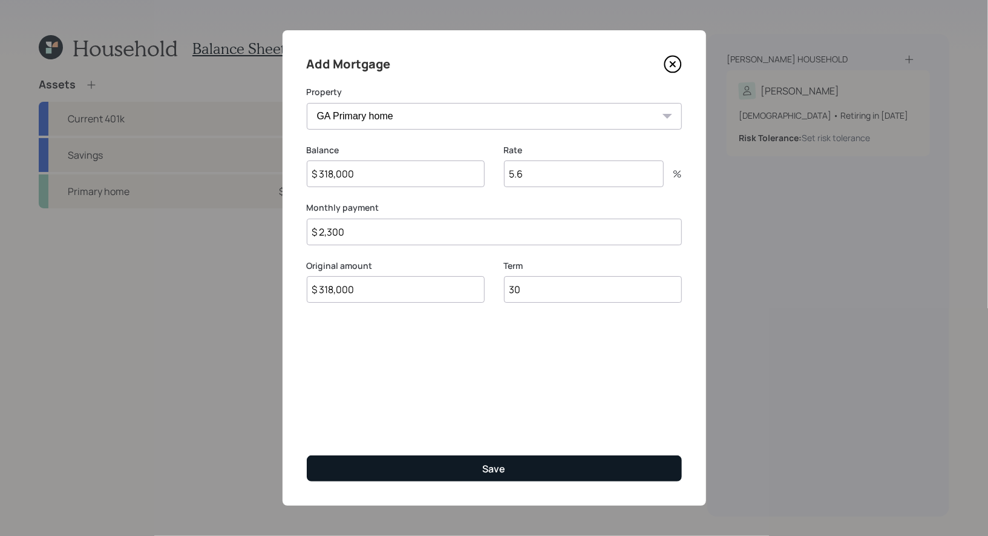
type input "30"
click at [473, 468] on button "Save" at bounding box center [494, 468] width 375 height 26
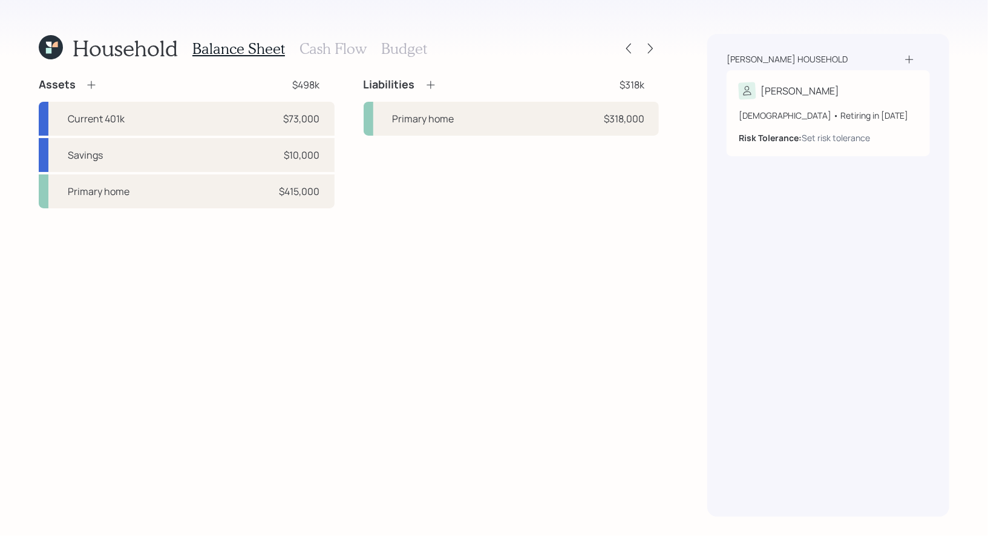
click at [430, 80] on icon at bounding box center [431, 85] width 12 height 12
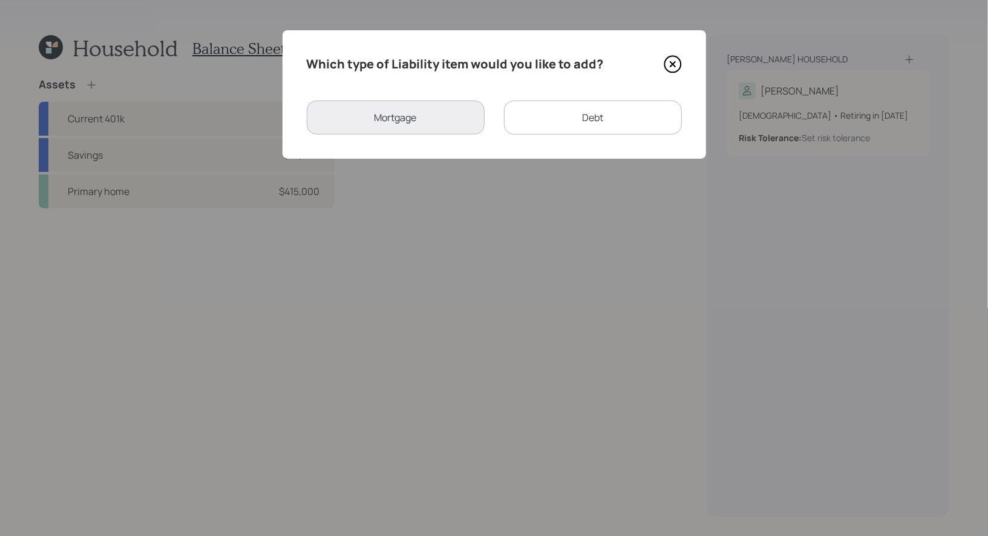
click at [531, 123] on div "Debt" at bounding box center [593, 117] width 178 height 34
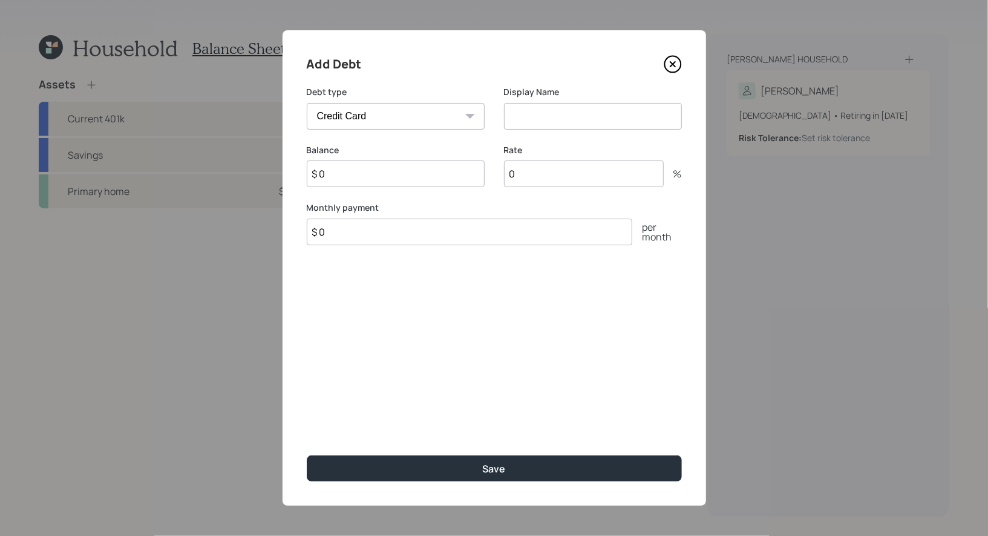
click at [443, 110] on select "Car Credit Card Medical Student Other" at bounding box center [396, 116] width 178 height 27
select select "car"
click at [307, 103] on select "Car Credit Card Medical Student Other" at bounding box center [396, 116] width 178 height 27
click at [548, 111] on input at bounding box center [593, 116] width 178 height 27
type input "Car Loan"
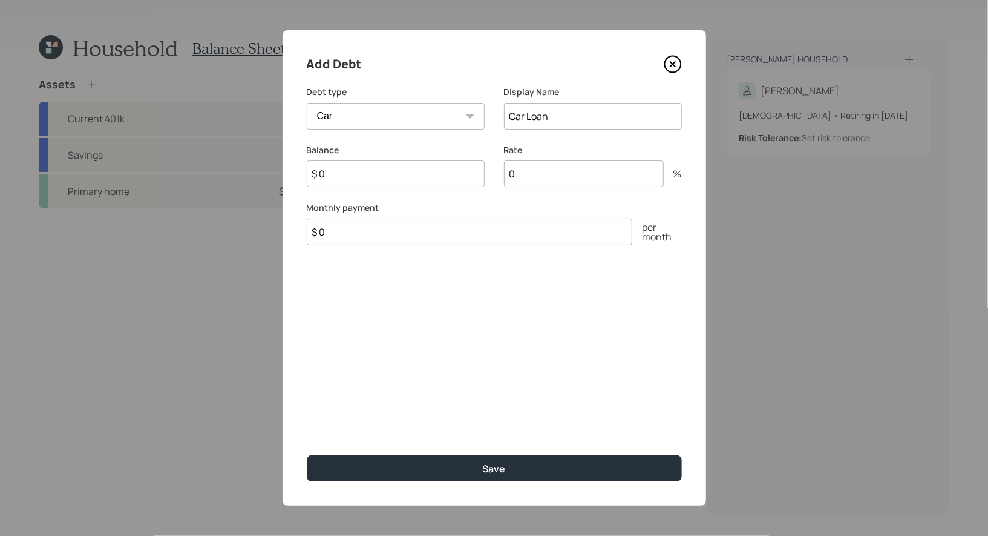
click at [395, 178] on input "$ 0" at bounding box center [396, 173] width 178 height 27
type input "$ 13,000"
click at [427, 231] on input "$ 0" at bounding box center [470, 231] width 326 height 27
click at [564, 183] on input "0" at bounding box center [584, 173] width 160 height 27
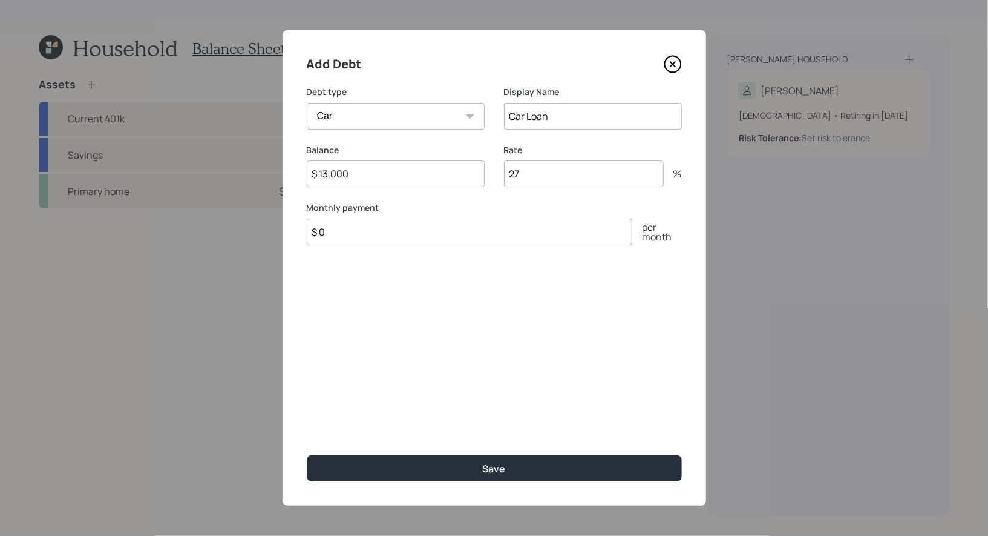
type input "27"
click at [405, 235] on input "$ 0" at bounding box center [470, 231] width 326 height 27
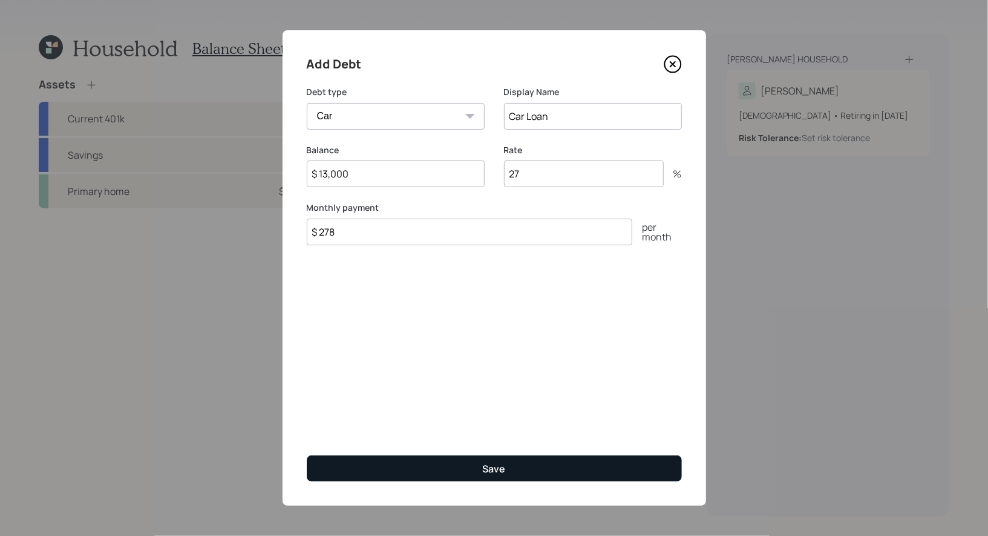
type input "$ 278"
click at [408, 463] on button "Save" at bounding box center [494, 468] width 375 height 26
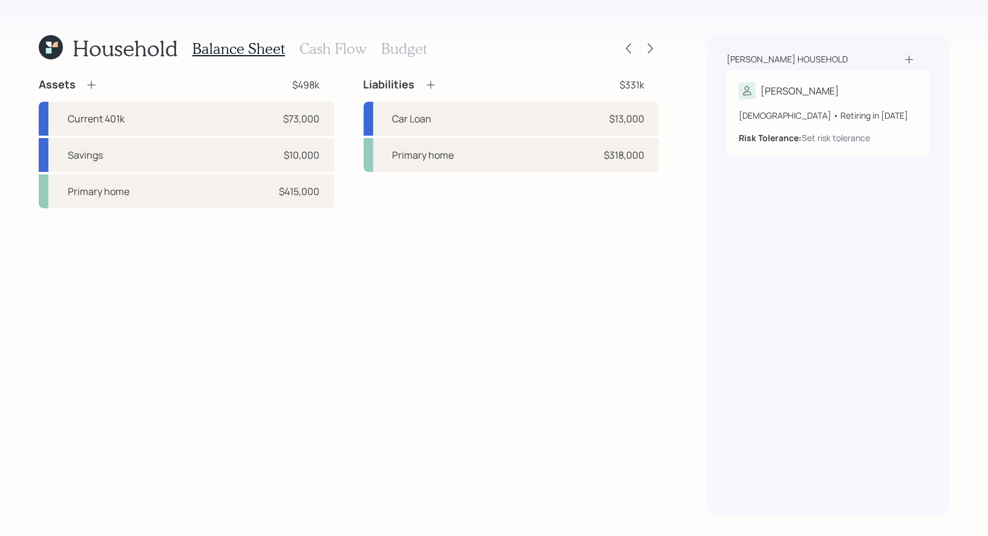
click at [433, 84] on icon at bounding box center [431, 85] width 12 height 12
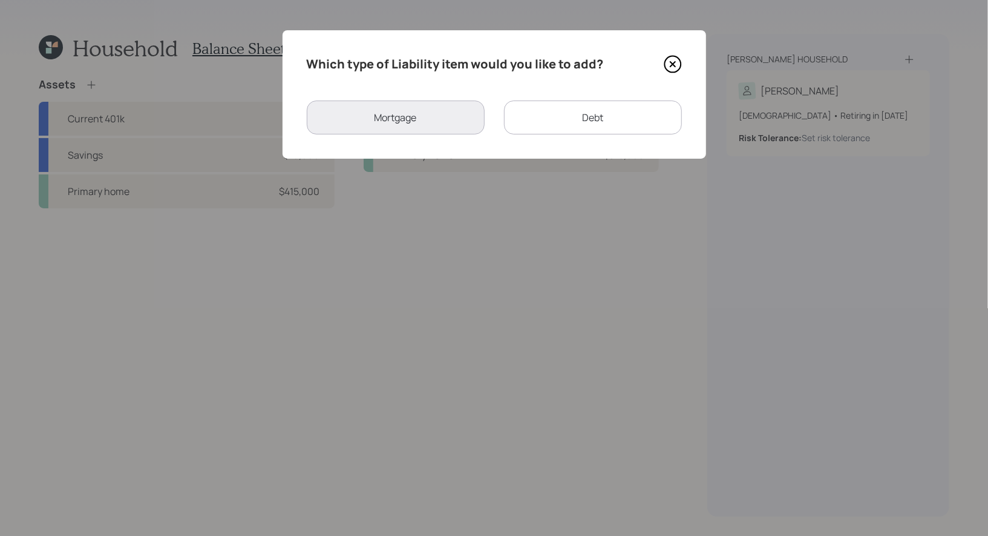
click at [540, 114] on div "Debt" at bounding box center [593, 117] width 178 height 34
select select "credit_card"
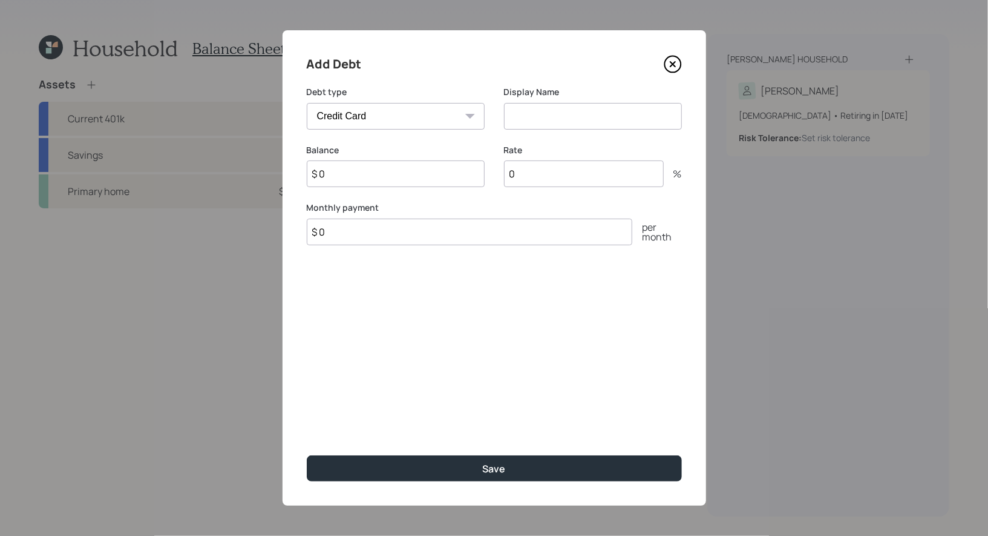
click at [409, 182] on input "$ 0" at bounding box center [396, 173] width 178 height 27
type input "$ 8,200"
click at [600, 121] on input at bounding box center [593, 116] width 178 height 27
type input "Loan"
click at [402, 235] on input "$ 0" at bounding box center [470, 231] width 326 height 27
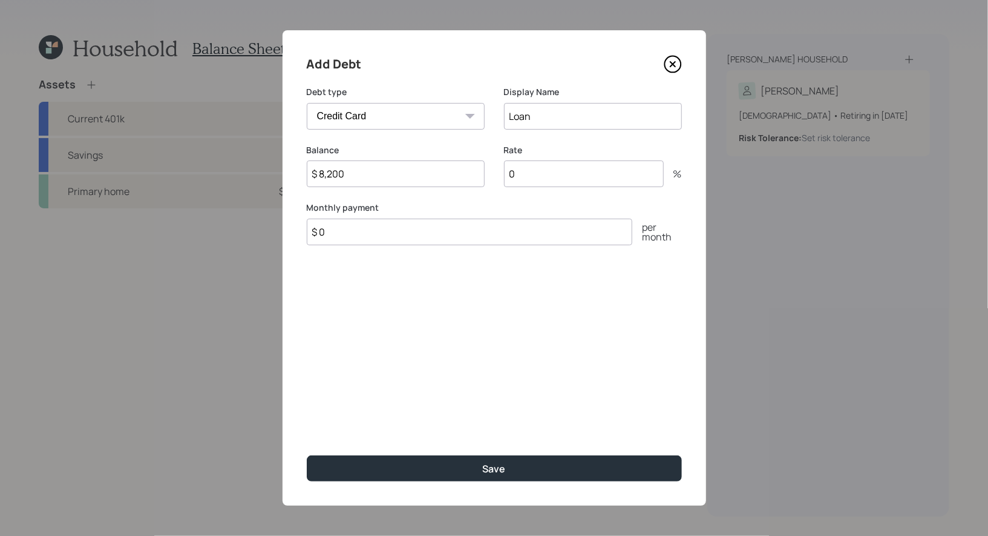
click at [402, 235] on input "$ 0" at bounding box center [470, 231] width 326 height 27
type input "$ 179"
click at [580, 181] on input "0" at bounding box center [584, 173] width 160 height 27
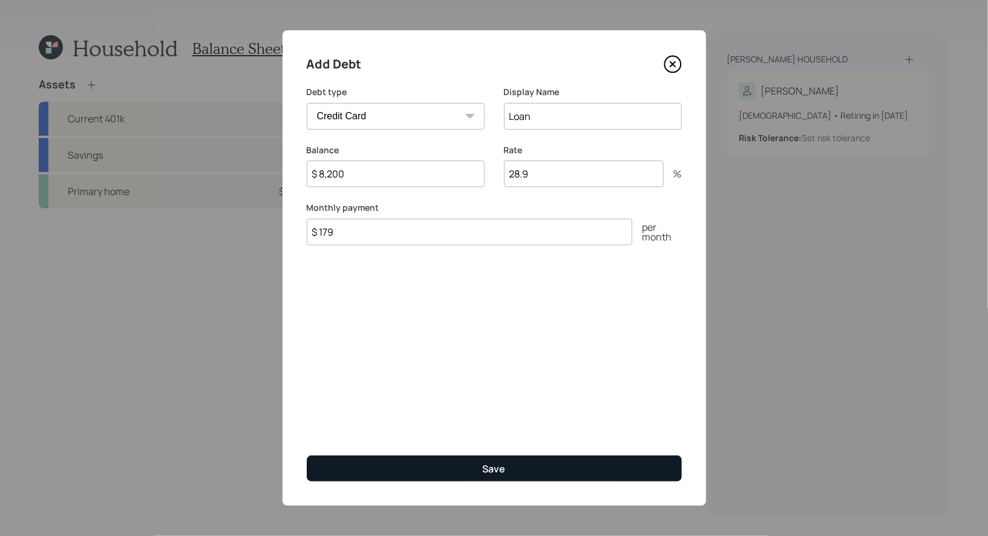
type input "28.9"
click at [453, 468] on button "Save" at bounding box center [494, 468] width 375 height 26
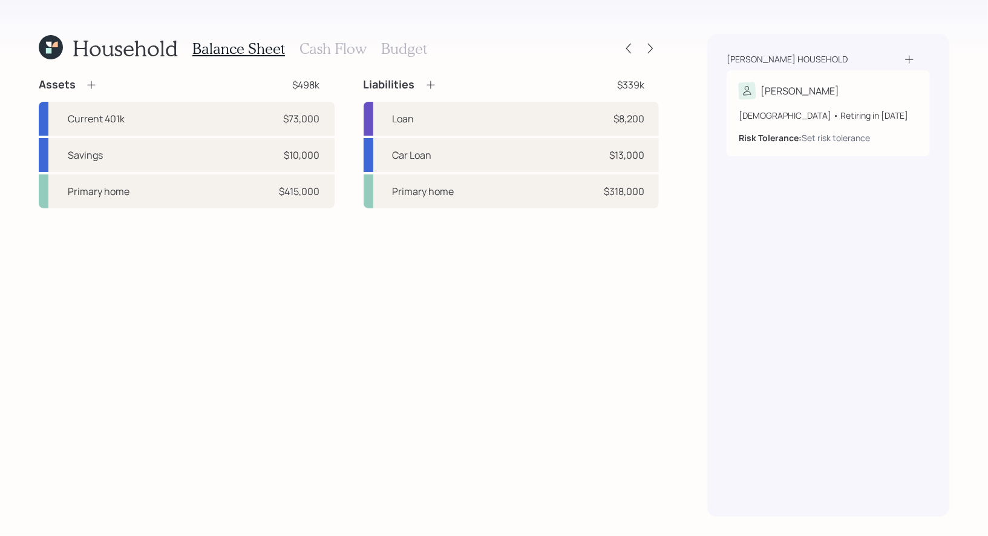
click at [430, 82] on icon at bounding box center [431, 85] width 8 height 8
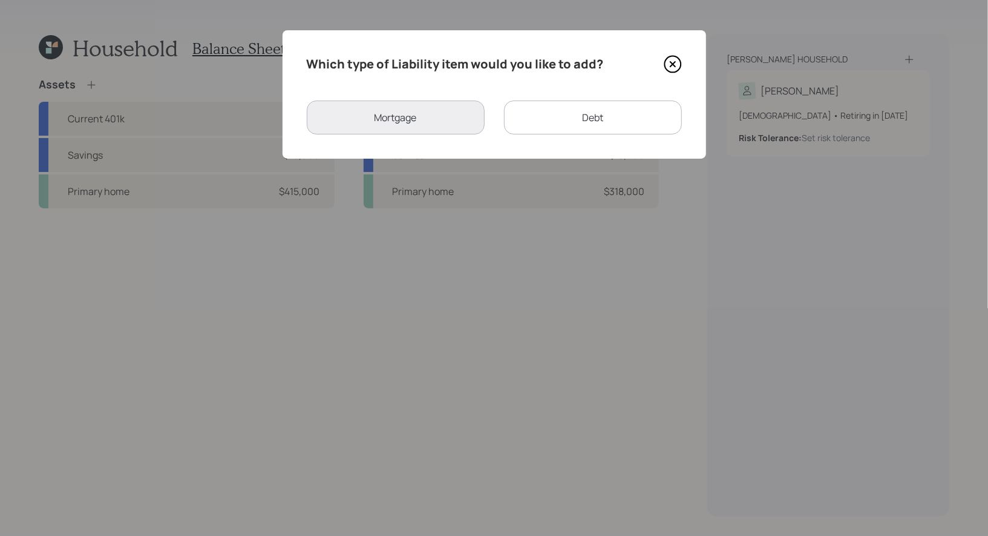
click at [591, 122] on div "Debt" at bounding box center [593, 117] width 178 height 34
select select "credit_card"
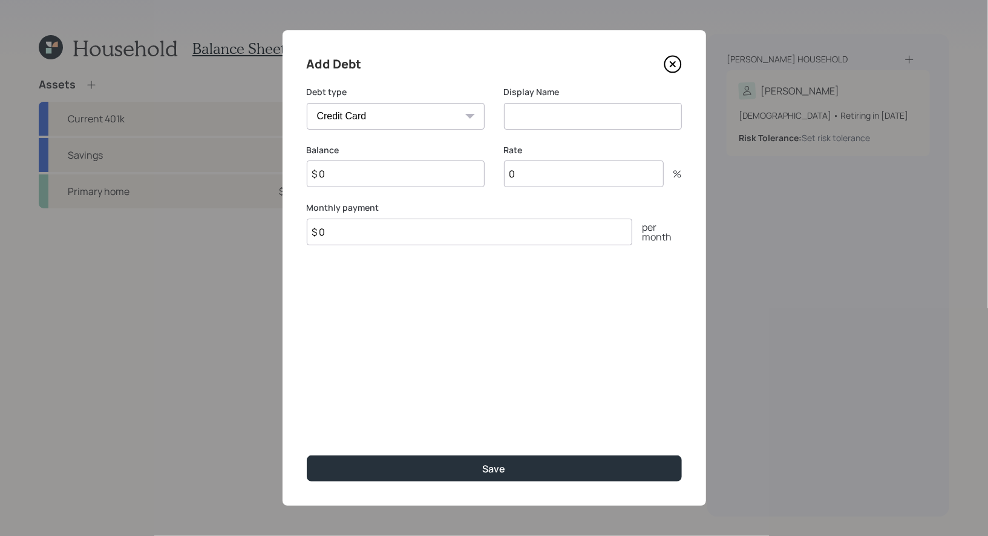
click at [538, 120] on input at bounding box center [593, 116] width 178 height 27
type input "Card"
click at [377, 177] on input "$ 0" at bounding box center [396, 173] width 178 height 27
type input "$ 3,500"
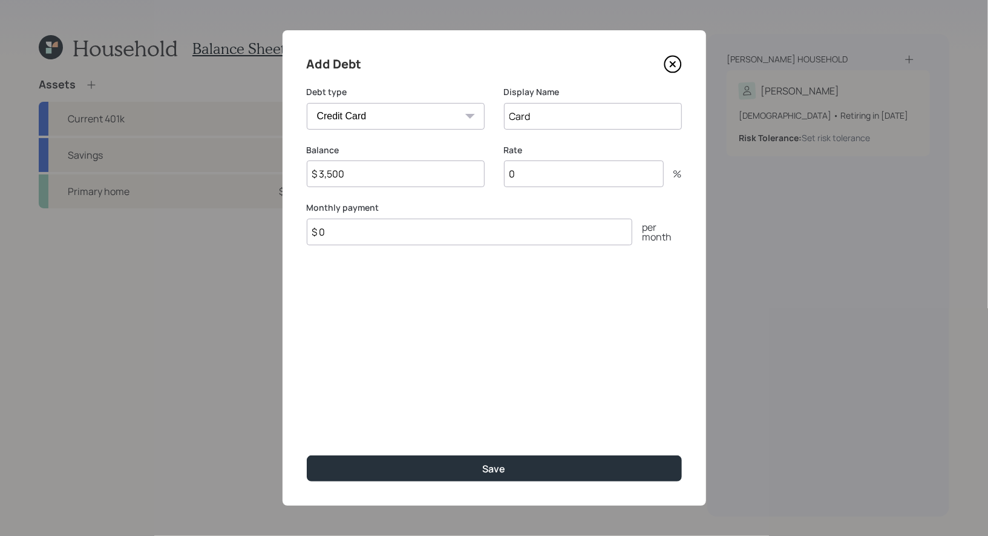
click at [356, 233] on input "$ 0" at bounding box center [470, 231] width 326 height 27
type input "$ 100"
click at [527, 179] on input "0" at bounding box center [584, 173] width 160 height 27
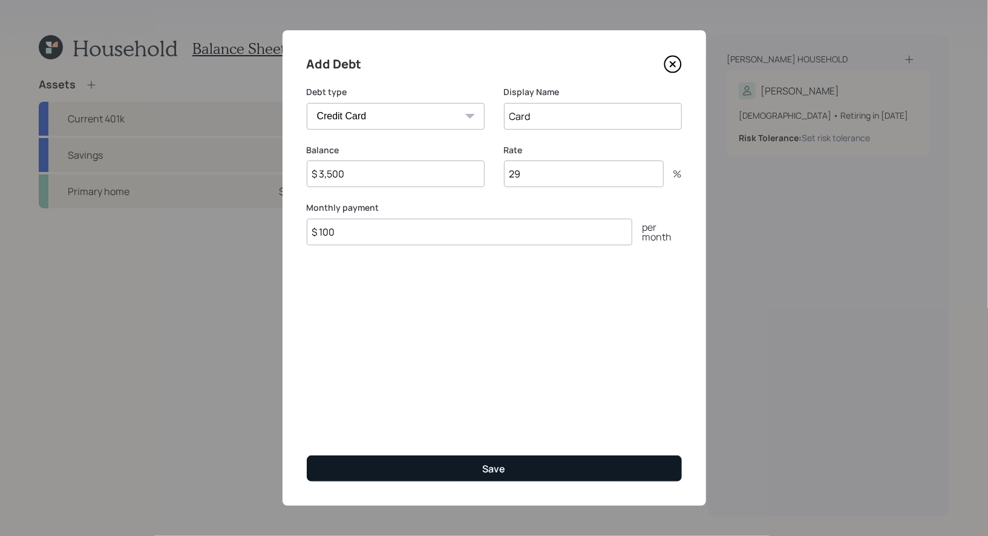
type input "29"
click at [459, 468] on button "Save" at bounding box center [494, 468] width 375 height 26
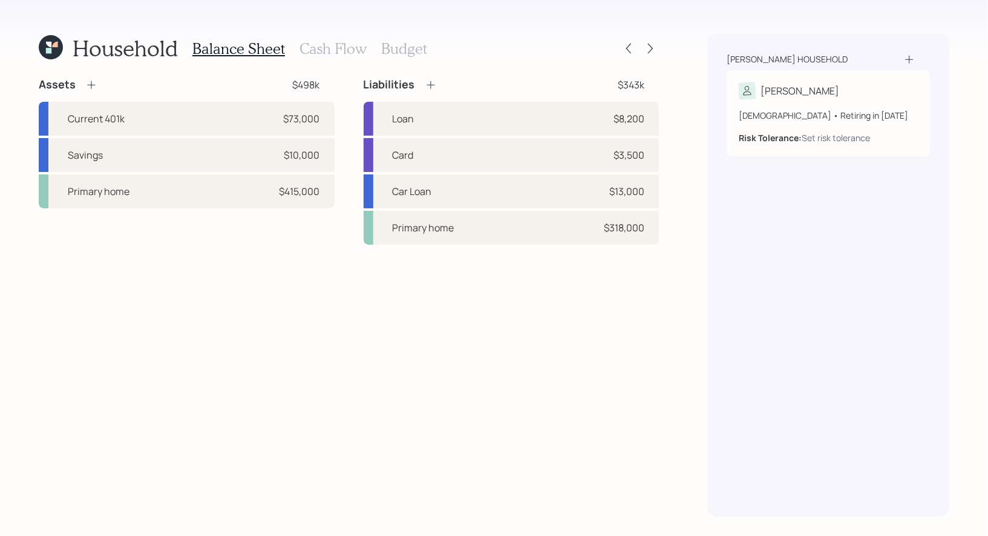
click at [430, 85] on icon at bounding box center [431, 85] width 8 height 8
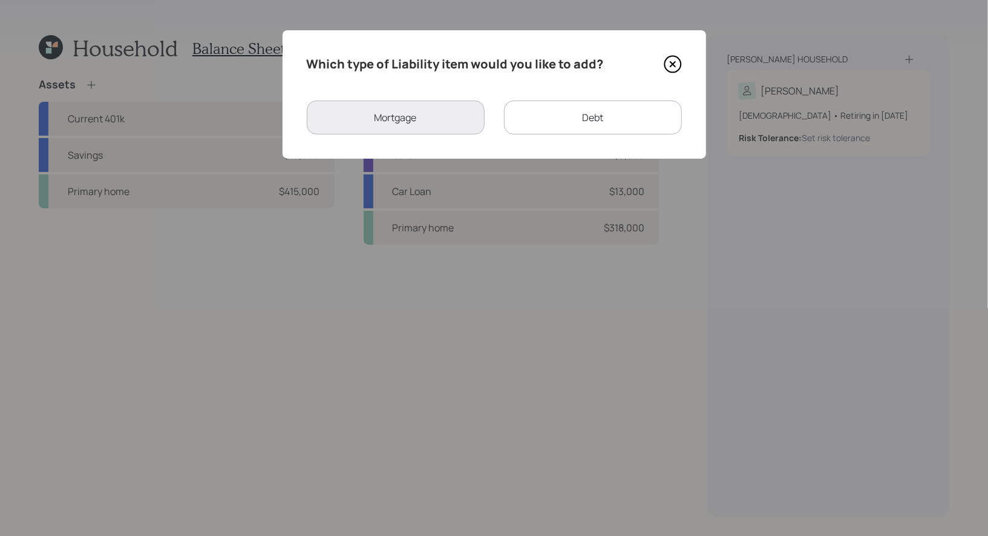
click at [560, 120] on div "Debt" at bounding box center [593, 117] width 178 height 34
select select "credit_card"
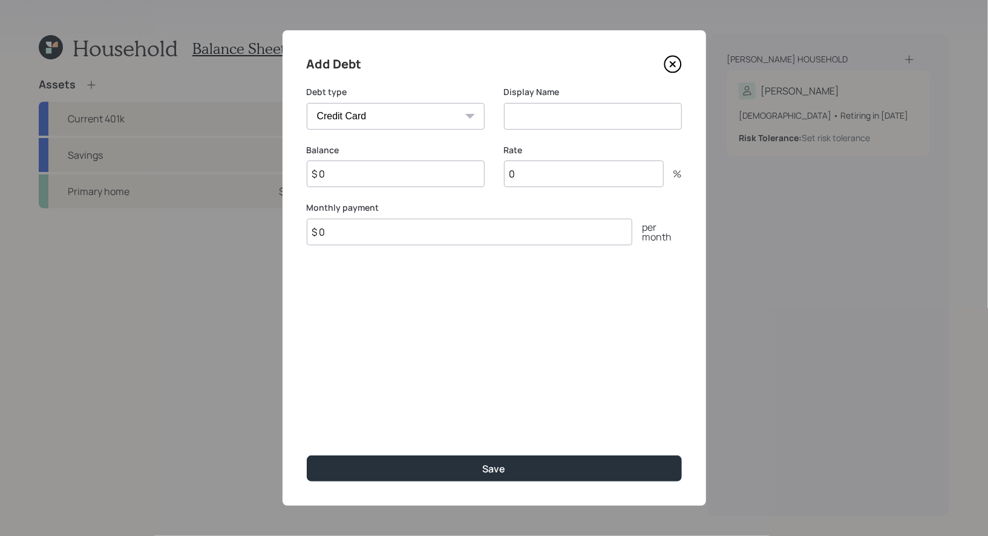
click at [345, 183] on input "$ 0" at bounding box center [396, 173] width 178 height 27
type input "$ 1,900"
click at [542, 116] on input at bounding box center [593, 116] width 178 height 27
type input "Loan"
click at [416, 235] on input "$ 0" at bounding box center [470, 231] width 326 height 27
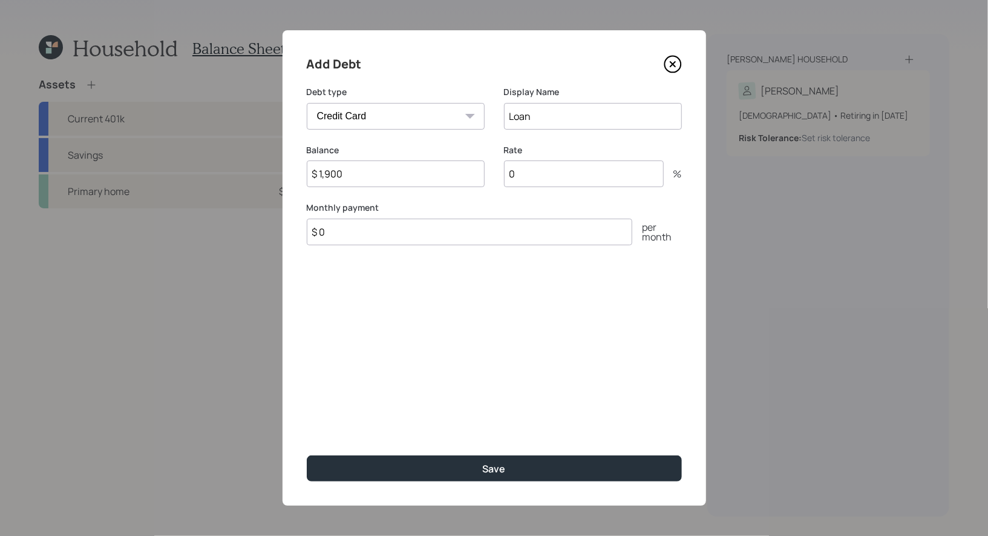
click at [416, 235] on input "$ 0" at bounding box center [470, 231] width 326 height 27
type input "$ 45"
click at [543, 175] on input "0" at bounding box center [584, 173] width 160 height 27
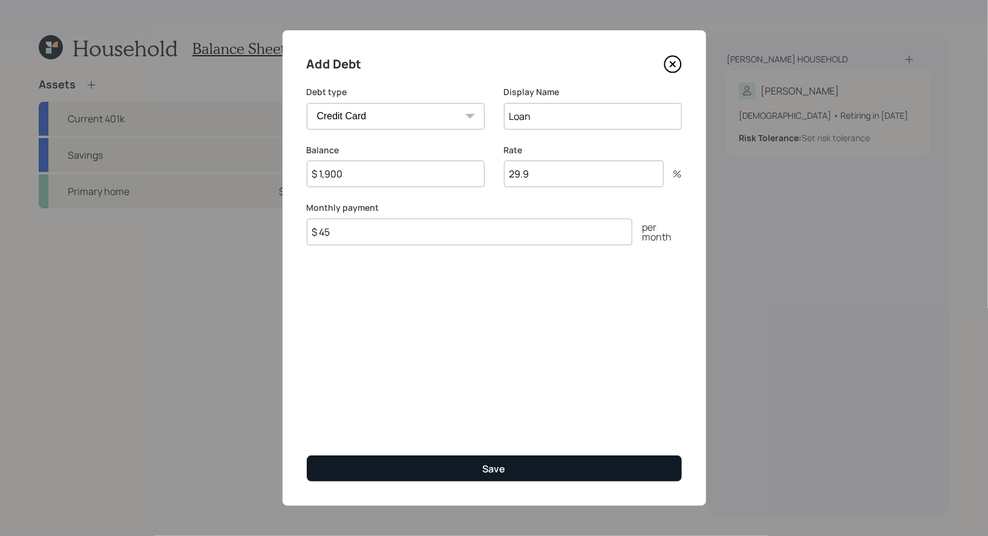
type input "29.9"
click at [414, 470] on button "Save" at bounding box center [494, 468] width 375 height 26
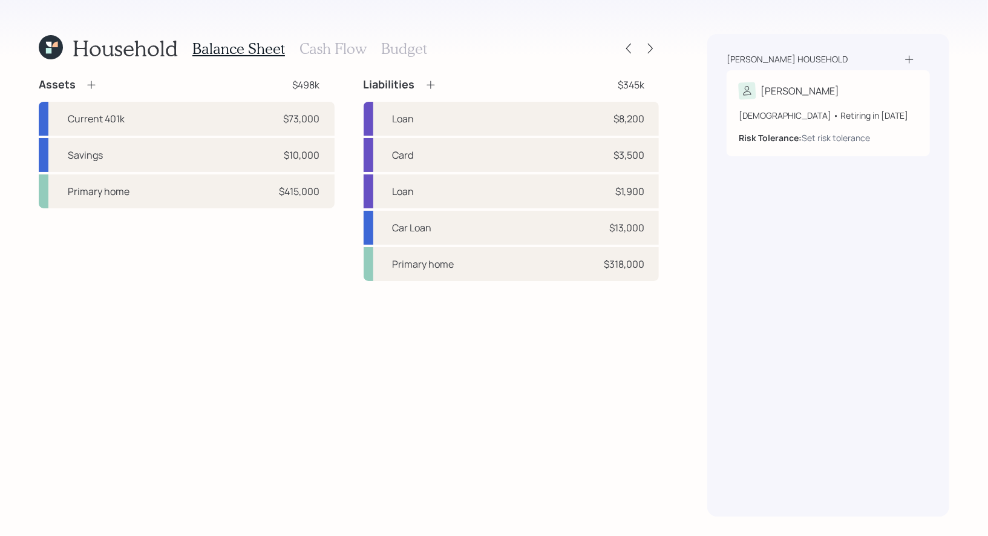
click at [430, 84] on icon at bounding box center [431, 85] width 8 height 8
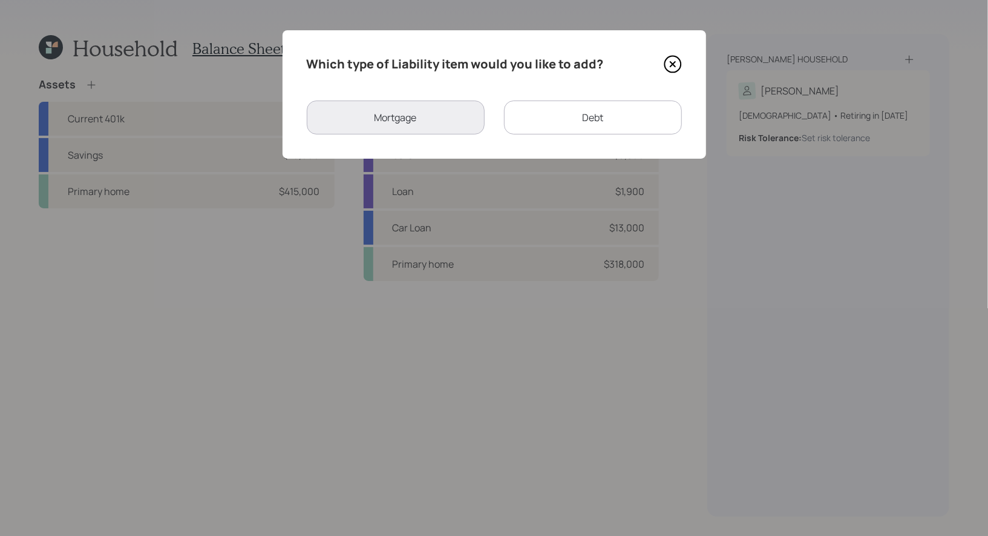
click at [572, 116] on div "Debt" at bounding box center [593, 117] width 178 height 34
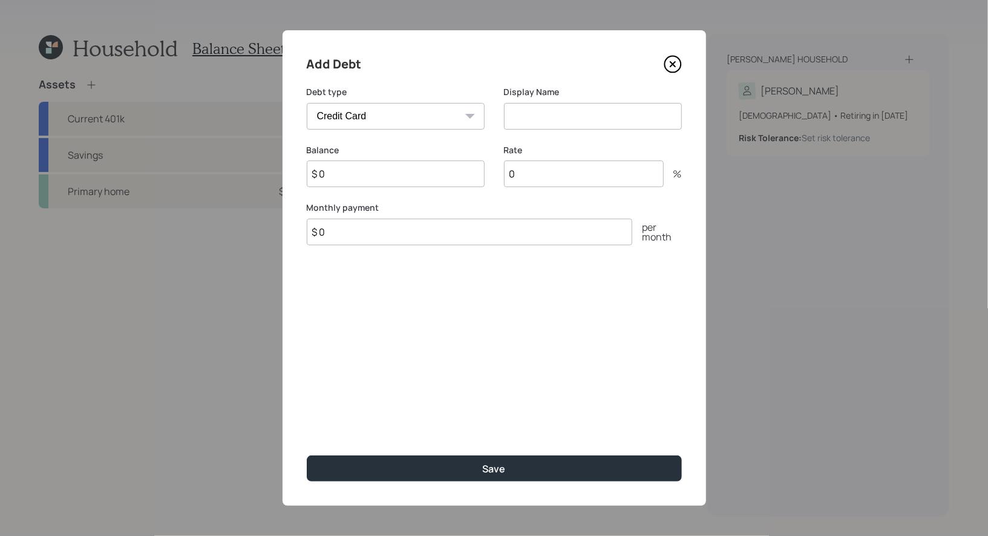
click at [387, 117] on select "Car Credit Card Medical Student Other" at bounding box center [396, 116] width 178 height 27
select select "student"
click at [307, 103] on select "Car Credit Card Medical Student Other" at bounding box center [396, 116] width 178 height 27
click at [557, 114] on input at bounding box center [593, 116] width 178 height 27
type input "Student Loan"
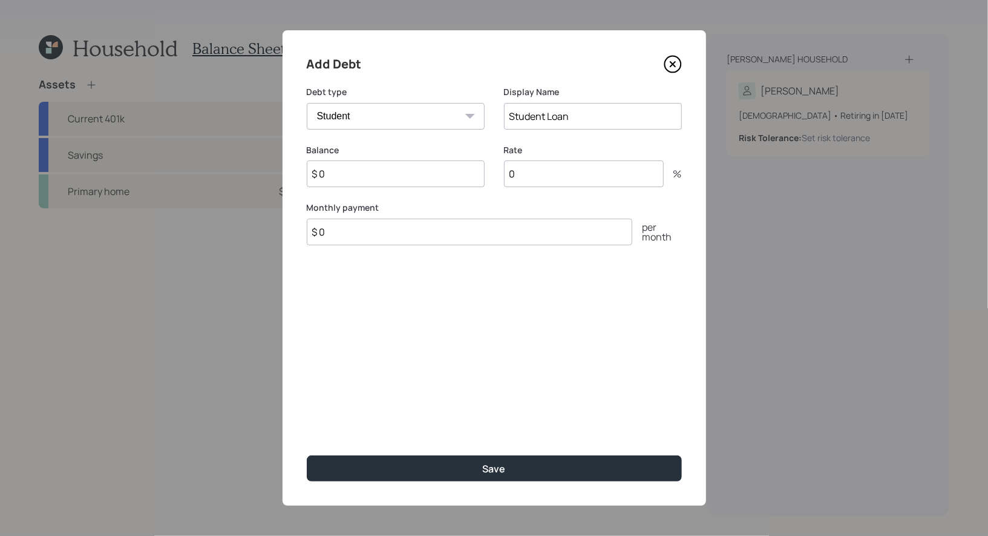
click at [347, 179] on input "$ 0" at bounding box center [396, 173] width 178 height 27
type input "$ 89,000"
click at [341, 234] on input "$ 0" at bounding box center [470, 231] width 326 height 27
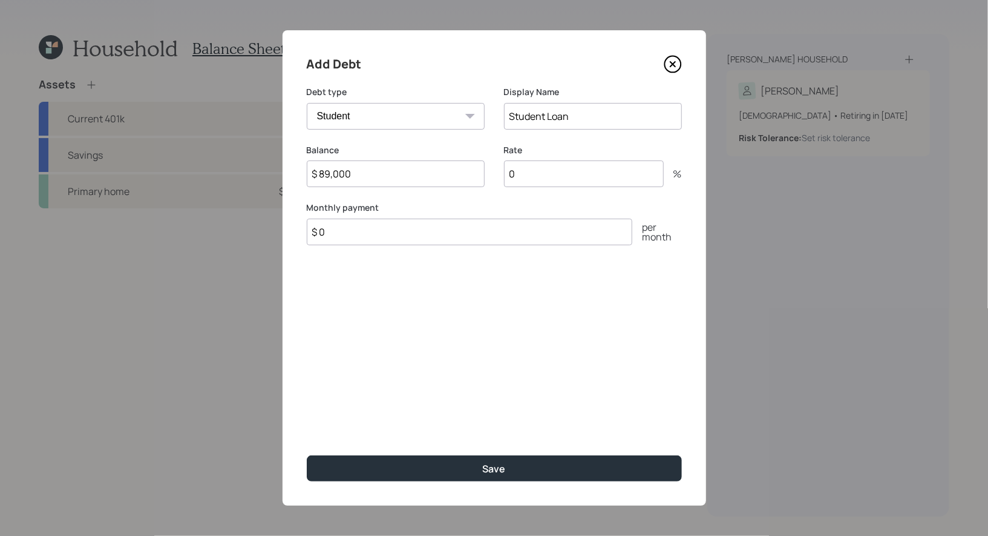
click at [547, 180] on input "0" at bounding box center [584, 173] width 160 height 27
type input "5"
click at [389, 241] on input "$ 0" at bounding box center [470, 231] width 326 height 27
type input "$ 114"
click at [538, 174] on input "5" at bounding box center [584, 173] width 160 height 27
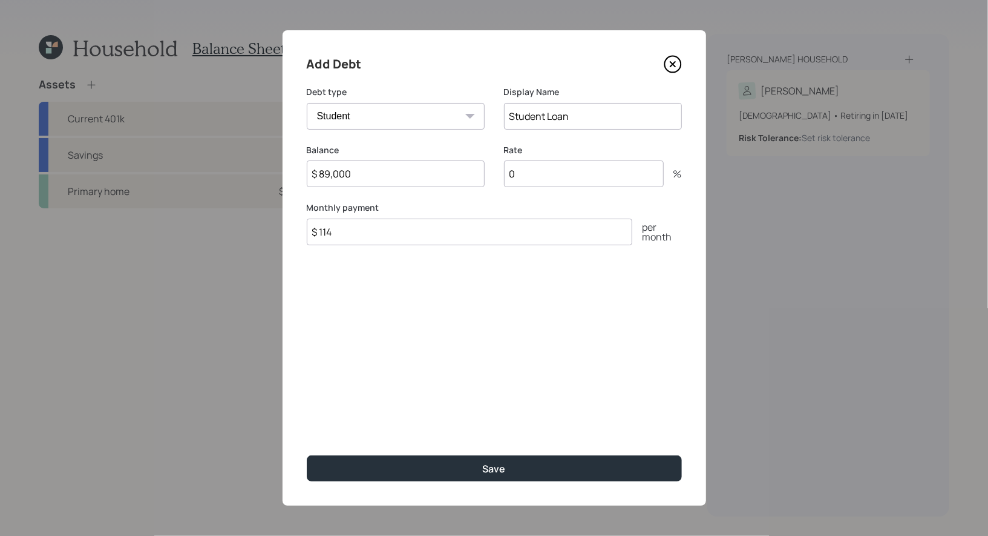
type input "0"
click at [404, 229] on input "$ 114" at bounding box center [470, 231] width 326 height 27
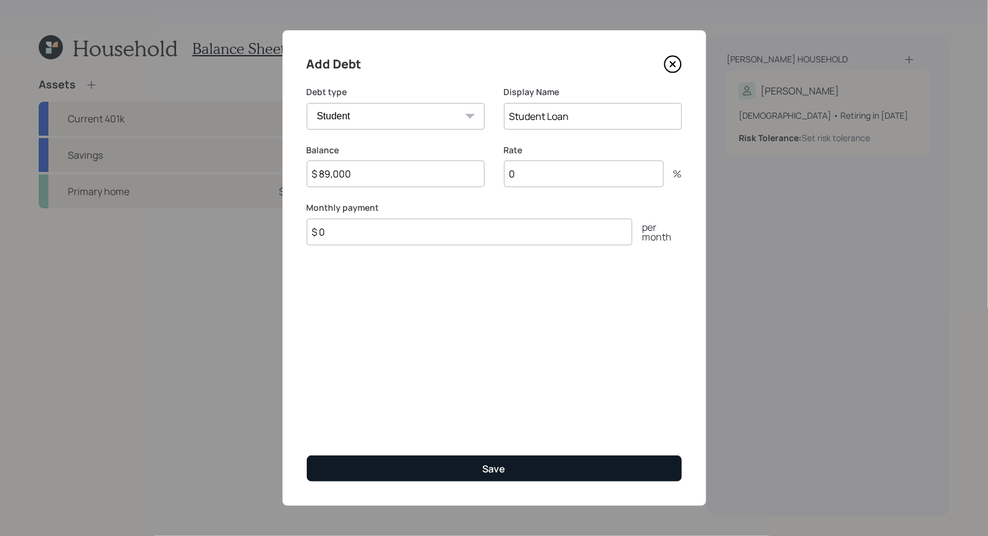
type input "$ 0"
click at [399, 465] on button "Save" at bounding box center [494, 468] width 375 height 26
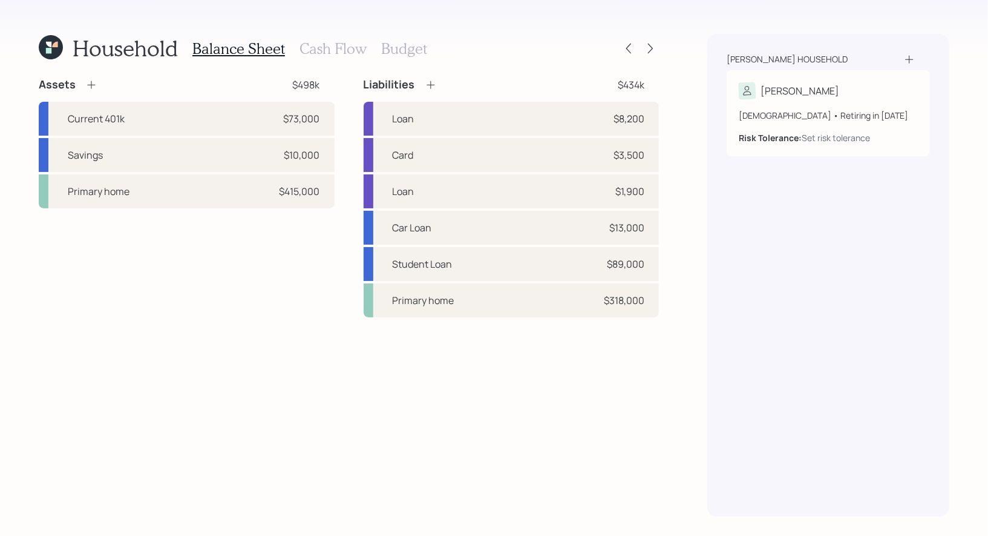
click at [432, 84] on icon at bounding box center [431, 85] width 12 height 12
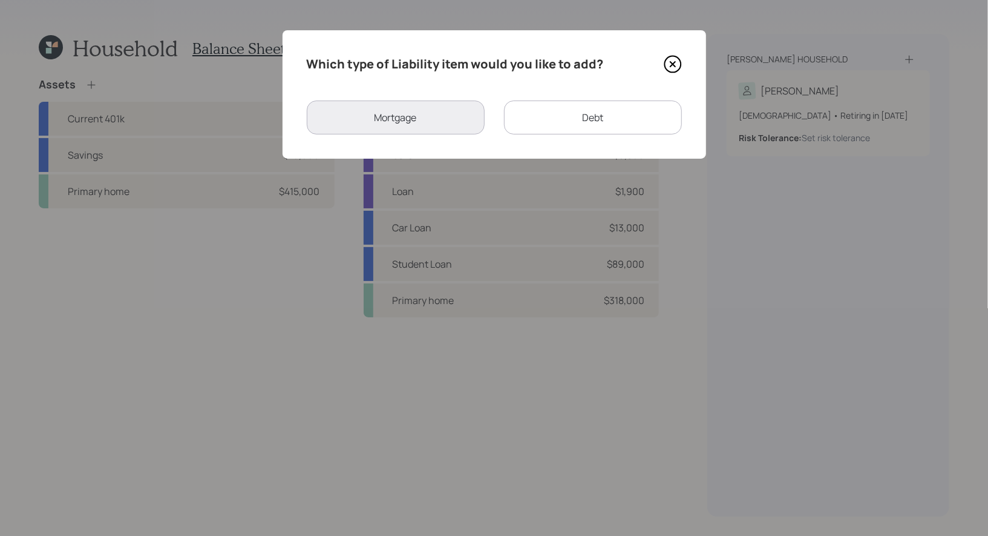
click at [602, 122] on div "Debt" at bounding box center [593, 117] width 178 height 34
select select "credit_card"
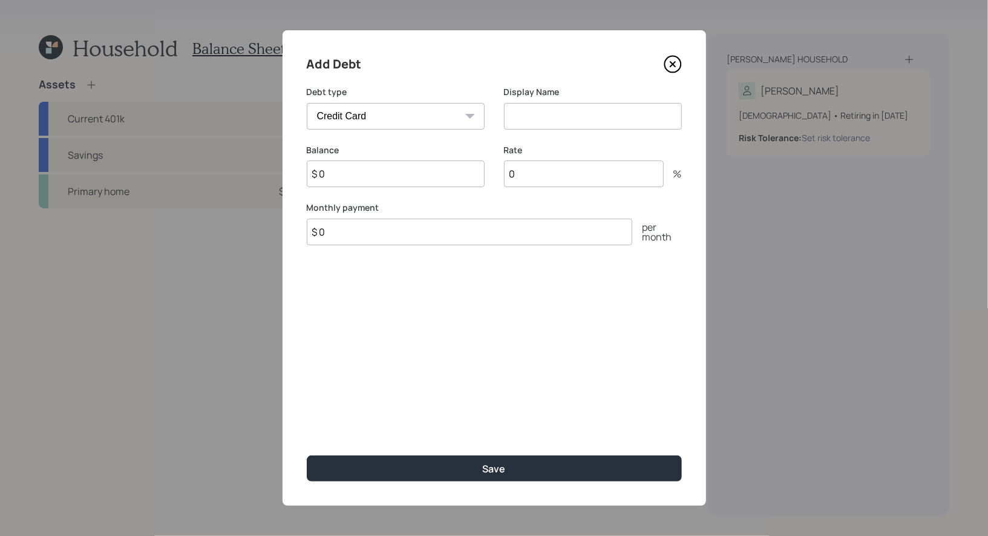
click at [543, 119] on input at bounding box center [593, 116] width 178 height 27
click at [370, 175] on input "$ 0" at bounding box center [396, 173] width 178 height 27
type input "$ 6,200"
click at [565, 117] on input at bounding box center [593, 116] width 178 height 27
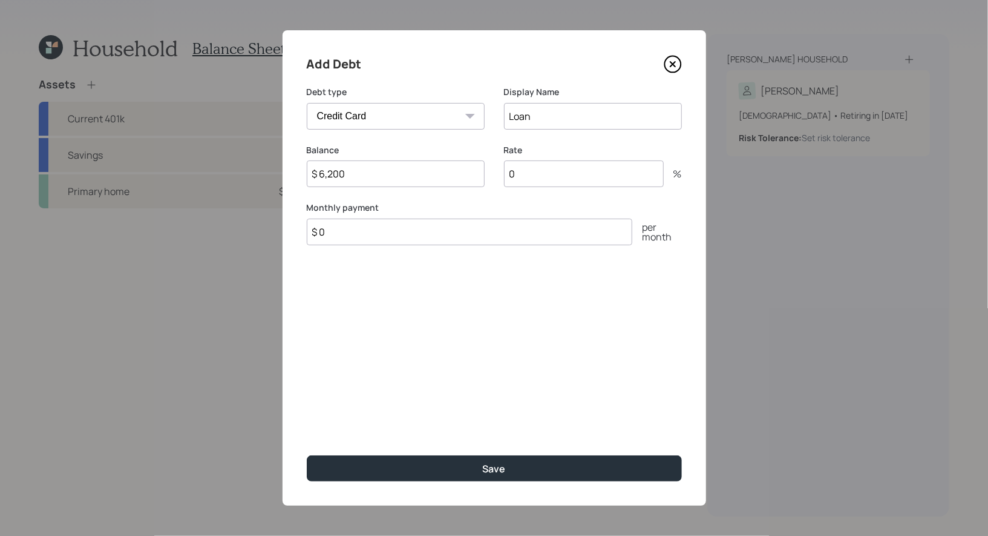
type input "Loan"
click at [401, 234] on input "$ 0" at bounding box center [470, 231] width 326 height 27
type input "$ 25"
click at [570, 179] on input "0" at bounding box center [584, 173] width 160 height 27
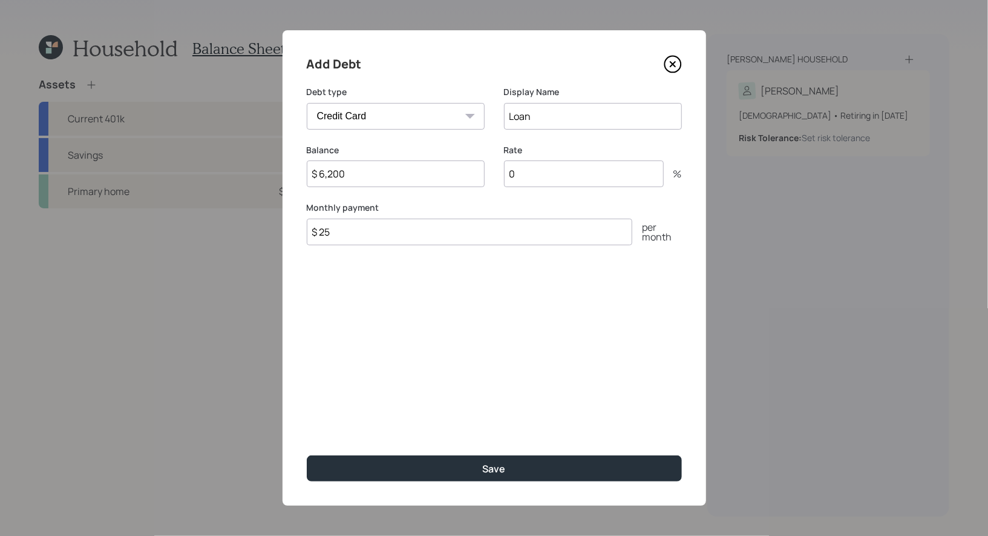
click at [570, 179] on input "0" at bounding box center [584, 173] width 160 height 27
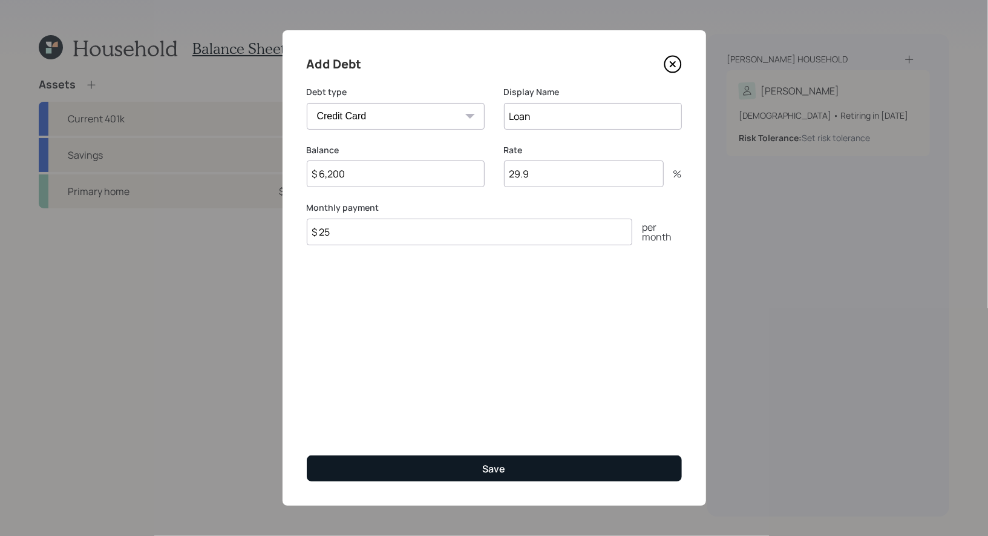
type input "29.9"
click at [449, 468] on button "Save" at bounding box center [494, 468] width 375 height 26
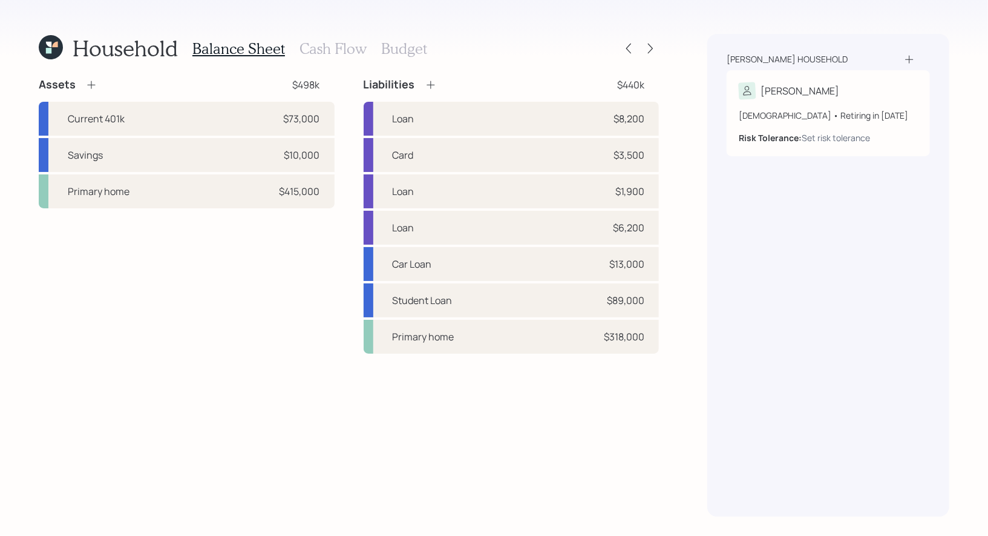
click at [310, 44] on h3 "Cash Flow" at bounding box center [333, 49] width 67 height 18
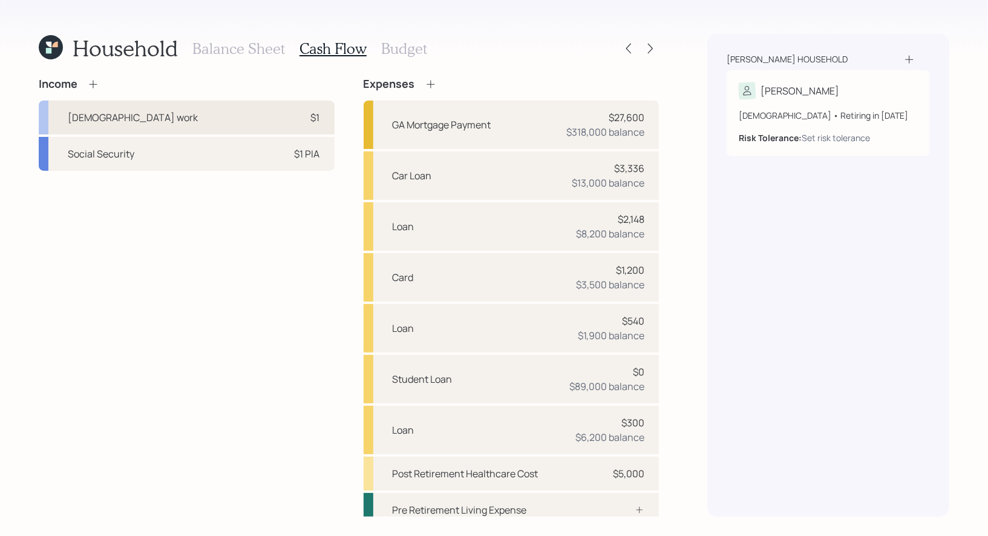
click at [291, 112] on div "$1" at bounding box center [302, 117] width 36 height 15
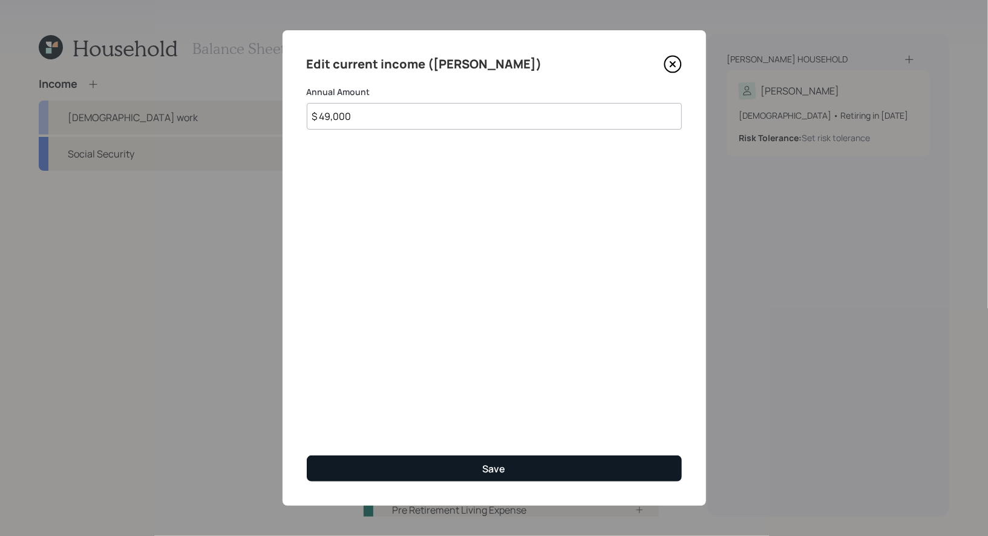
type input "$ 49,000"
click at [468, 463] on button "Save" at bounding box center [494, 468] width 375 height 26
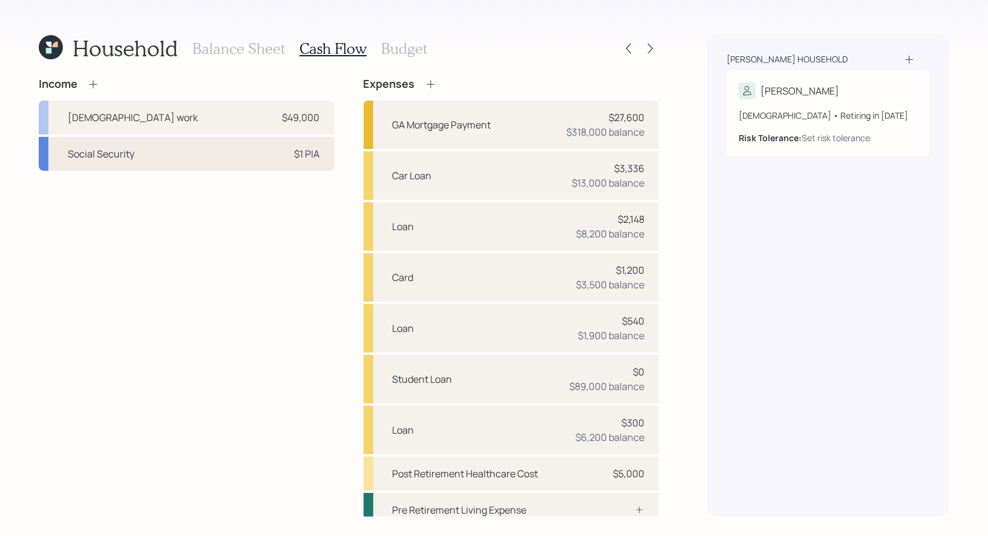
click at [231, 146] on div "Social Security $1 PIA" at bounding box center [187, 154] width 296 height 34
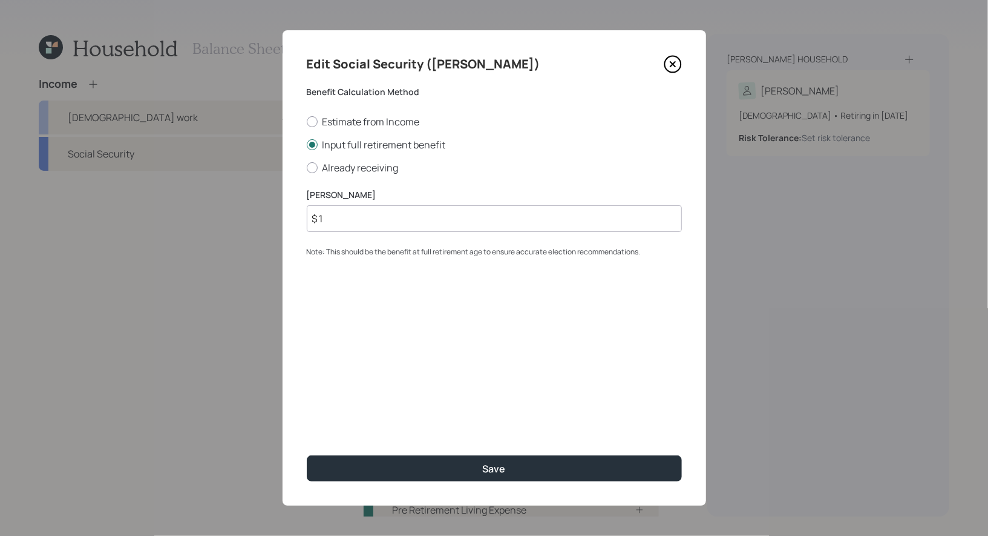
click at [372, 220] on input "$ 1" at bounding box center [494, 218] width 375 height 27
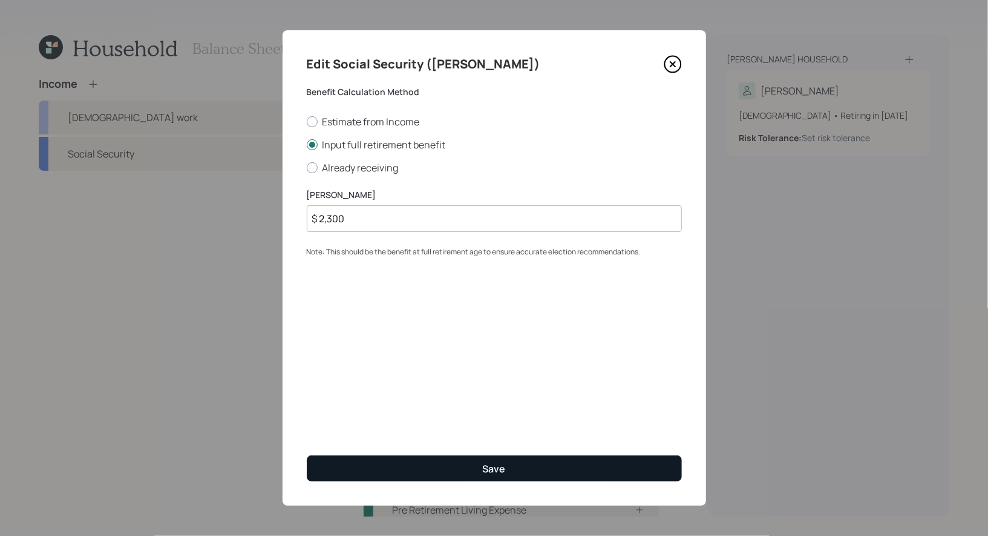
type input "$ 2,300"
click at [432, 461] on button "Save" at bounding box center [494, 468] width 375 height 26
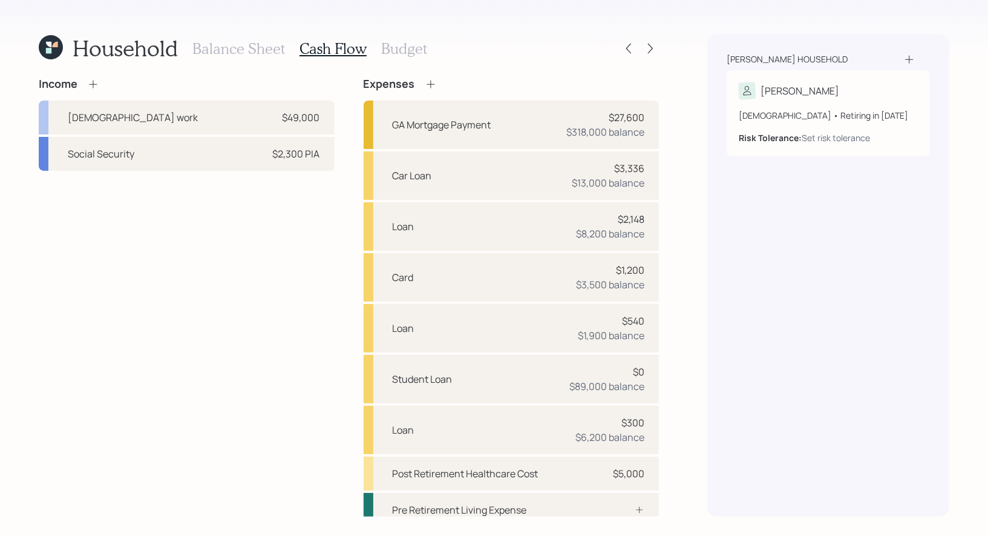
click at [396, 40] on h3 "Budget" at bounding box center [404, 49] width 46 height 18
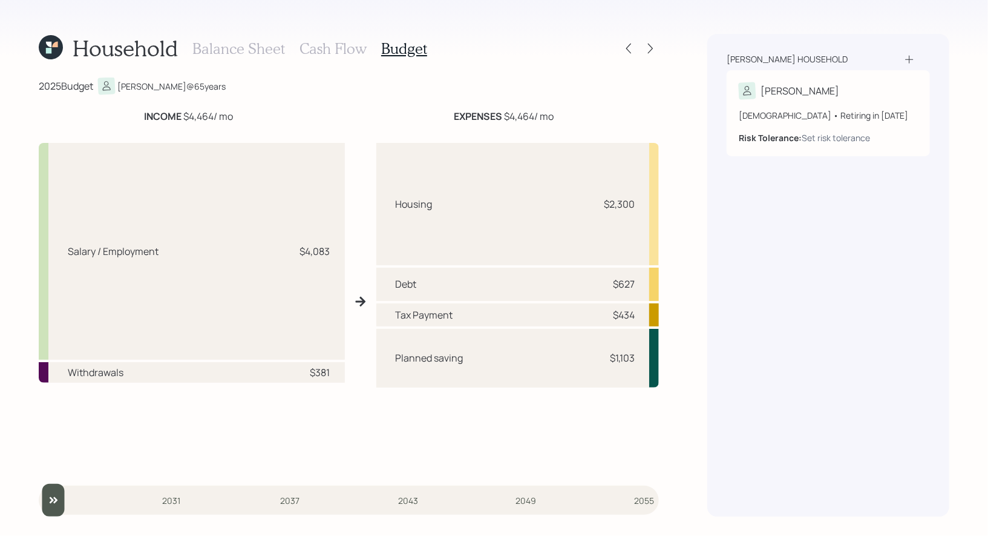
click at [250, 46] on h3 "Balance Sheet" at bounding box center [238, 49] width 93 height 18
